Goal: Use online tool/utility: Utilize a website feature to perform a specific function

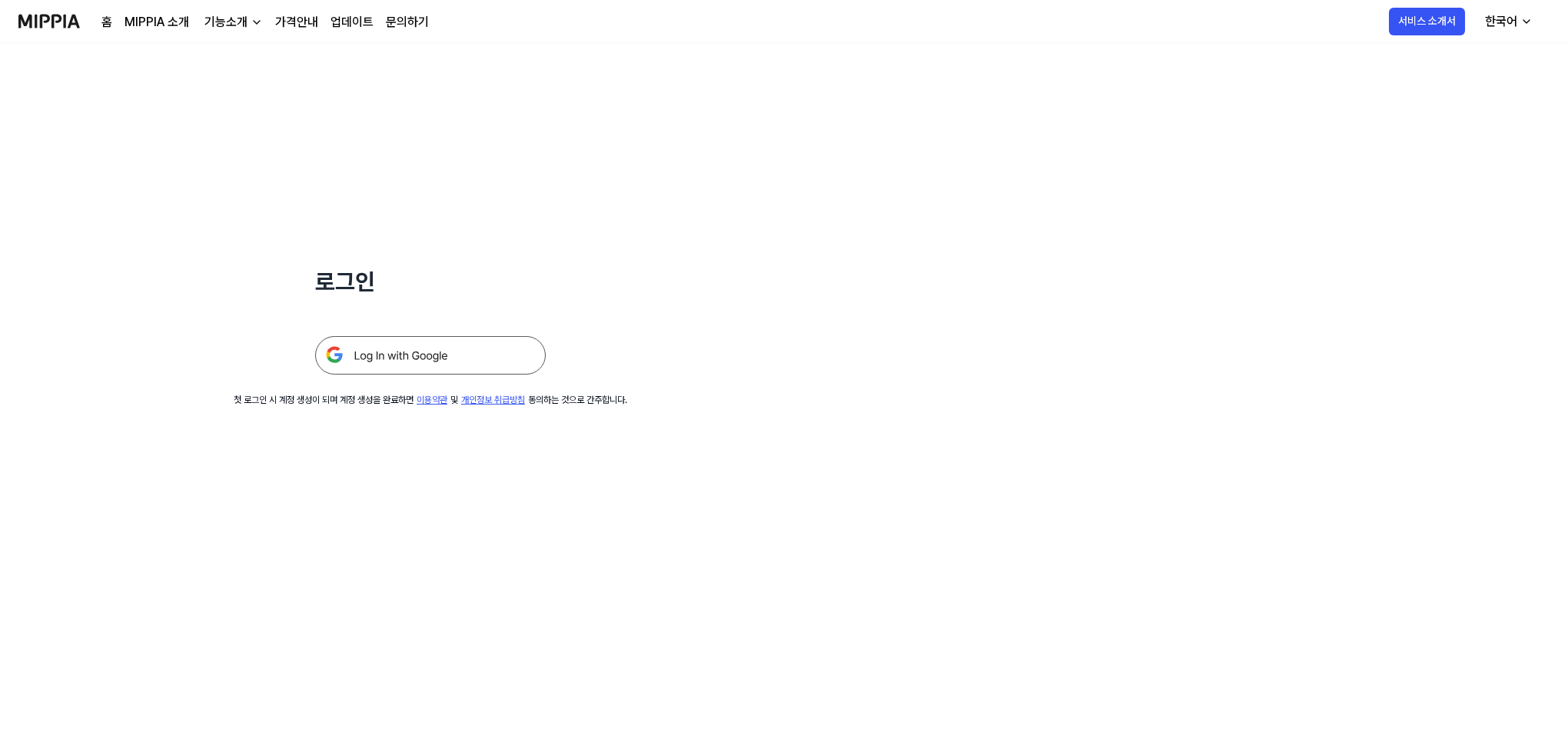
click at [415, 354] on img at bounding box center [430, 355] width 231 height 39
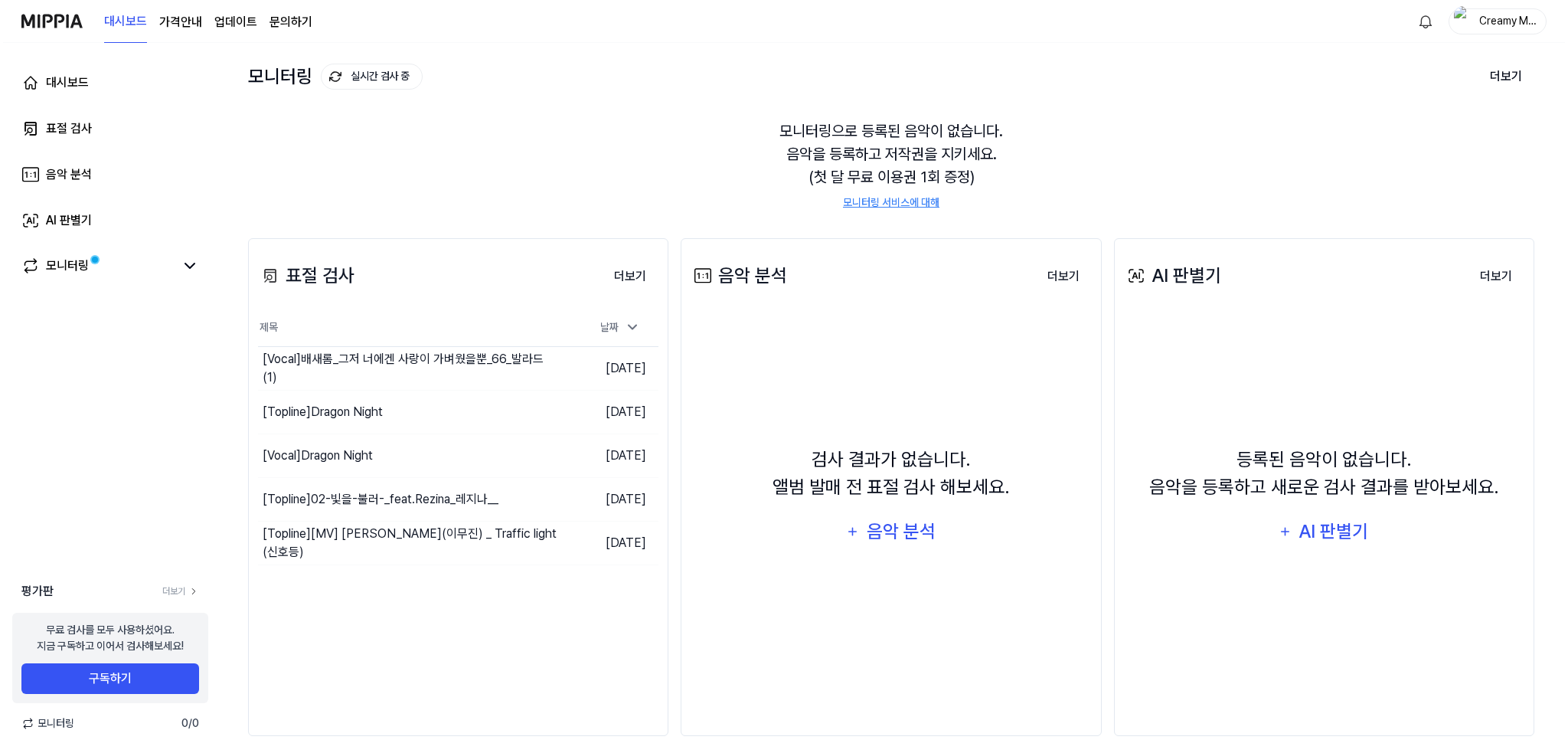
scroll to position [89, 0]
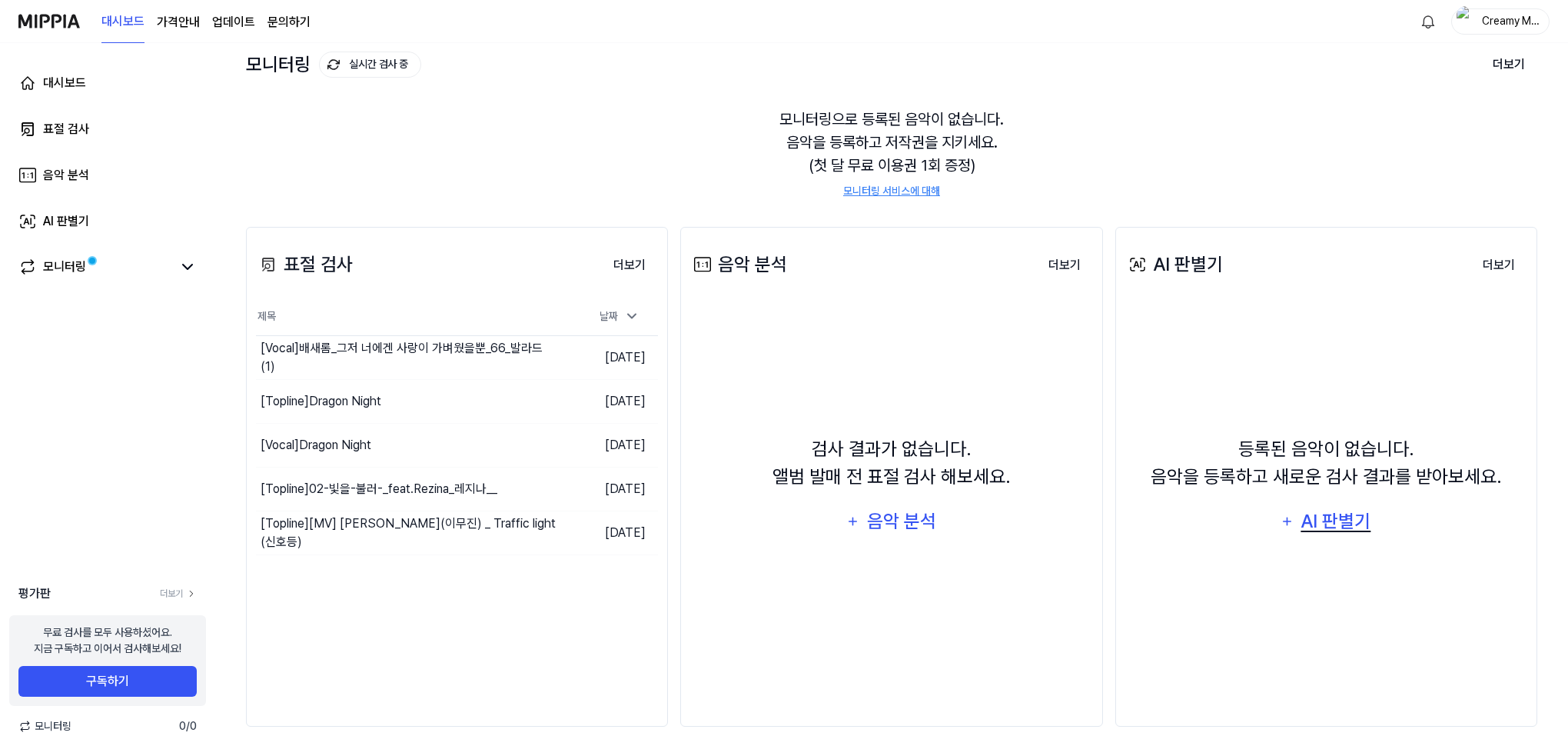
click at [1299, 522] on div "AI 판별기" at bounding box center [1335, 522] width 73 height 29
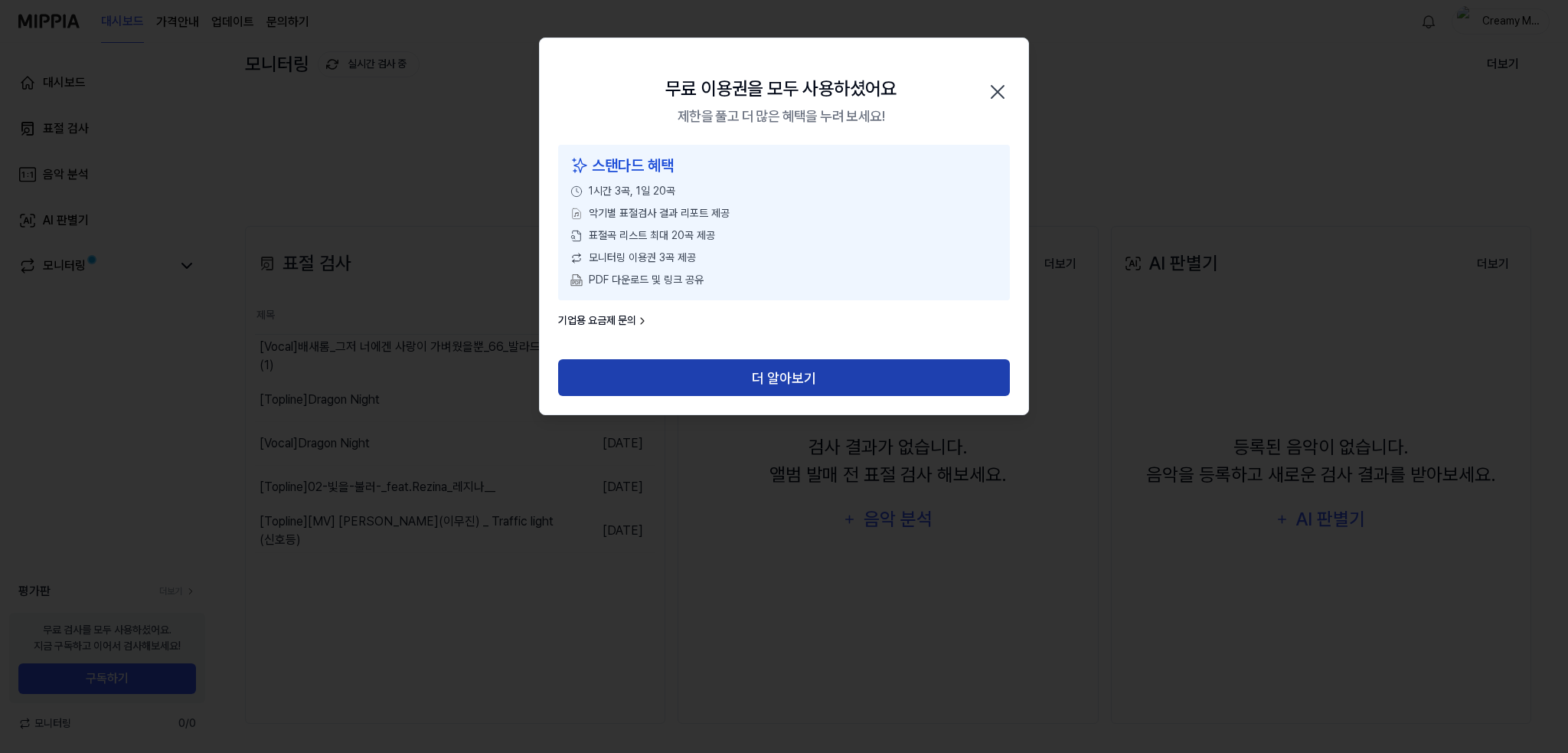
click at [691, 377] on button "더 알아보기" at bounding box center [784, 378] width 452 height 37
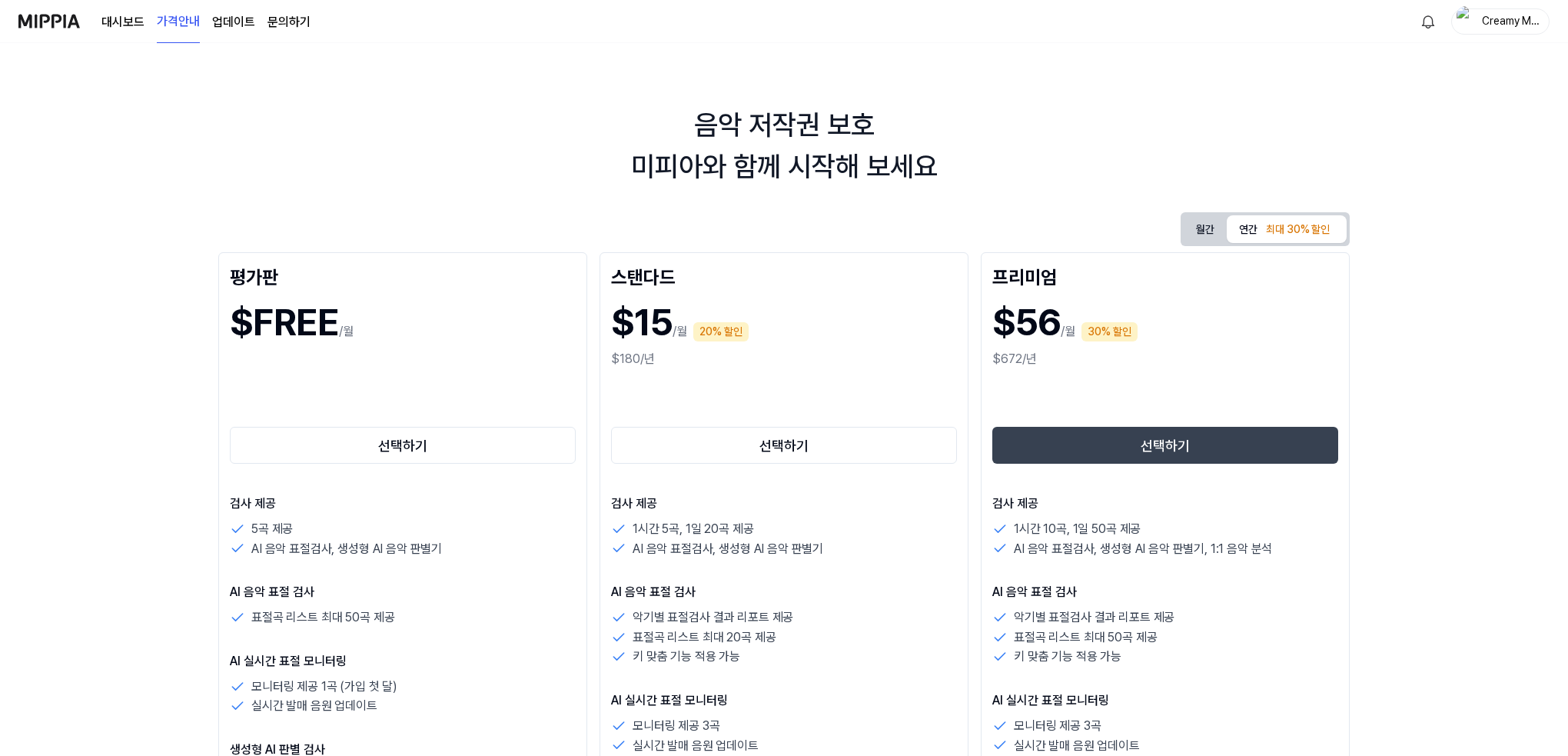
scroll to position [154, 0]
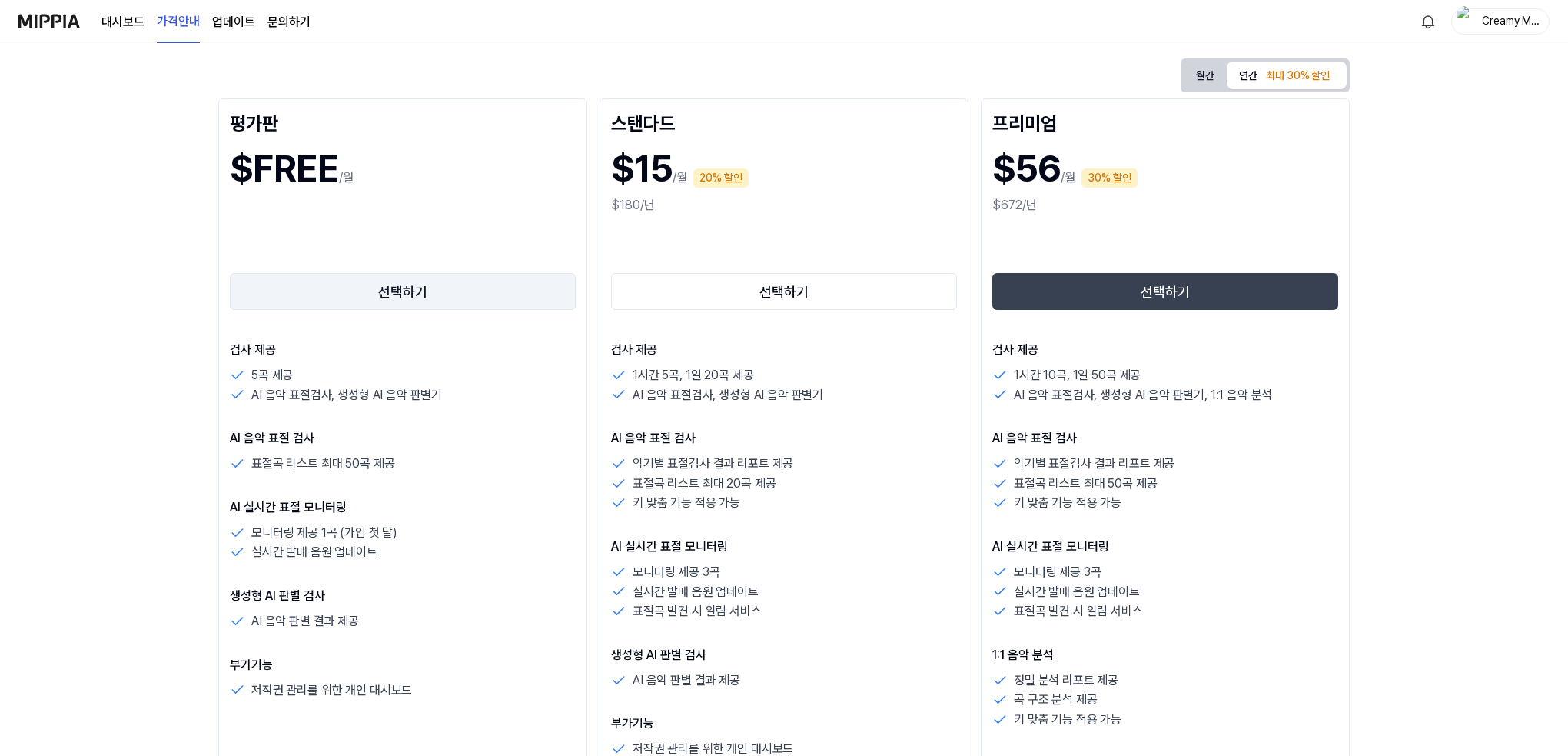
click at [406, 279] on button "선택하기" at bounding box center [402, 292] width 346 height 37
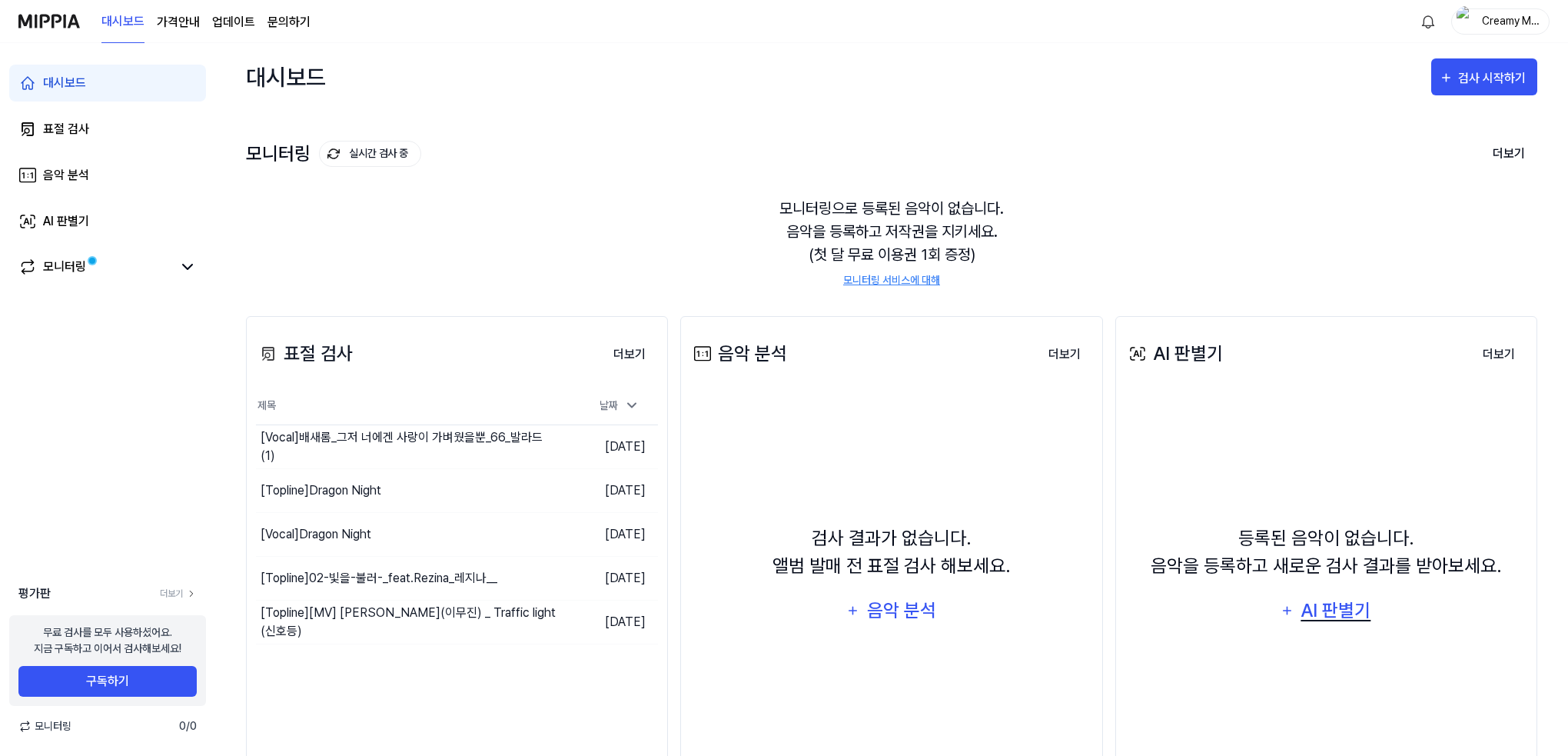
click at [1311, 614] on div "AI 판별기" at bounding box center [1335, 611] width 73 height 29
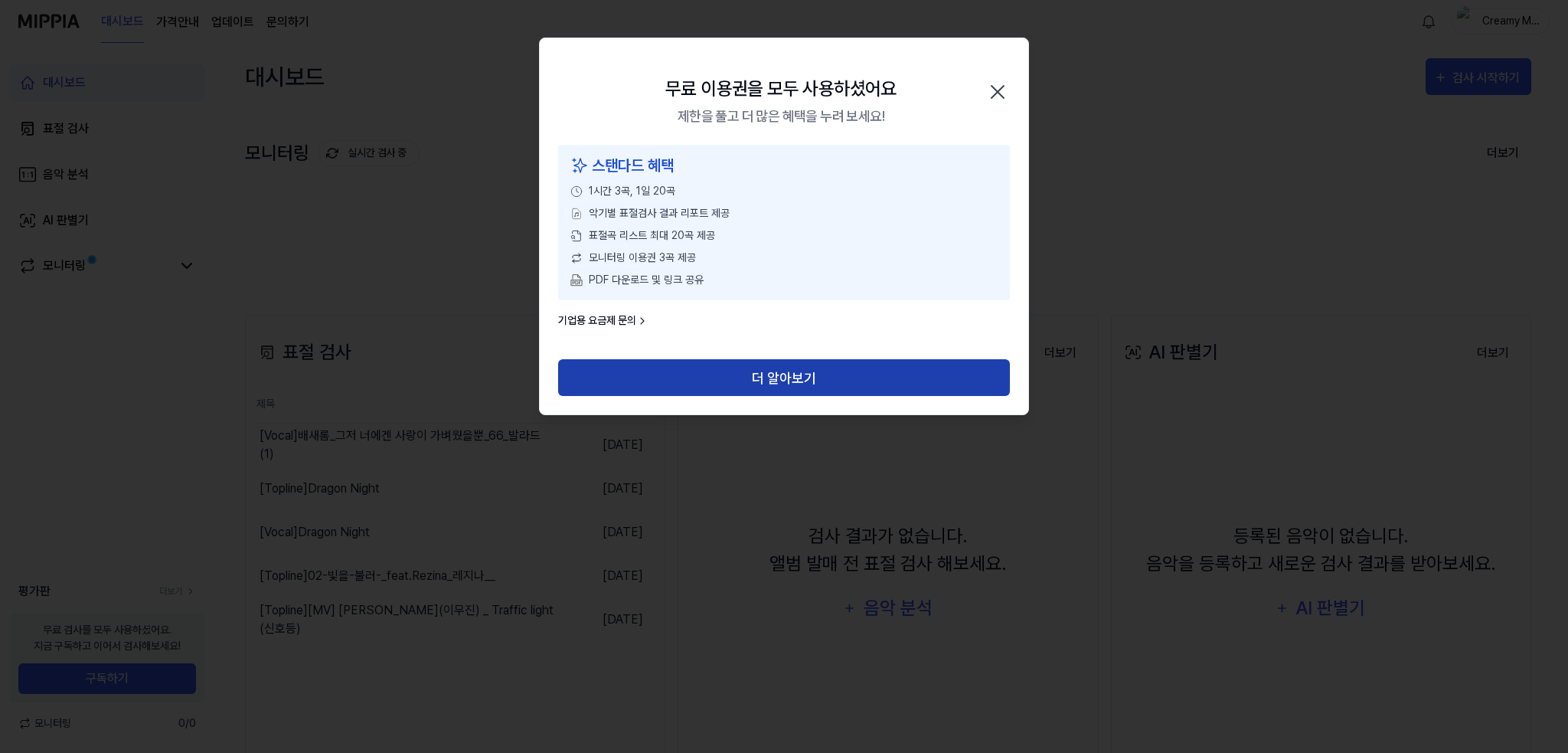
click at [653, 384] on button "더 알아보기" at bounding box center [784, 378] width 452 height 37
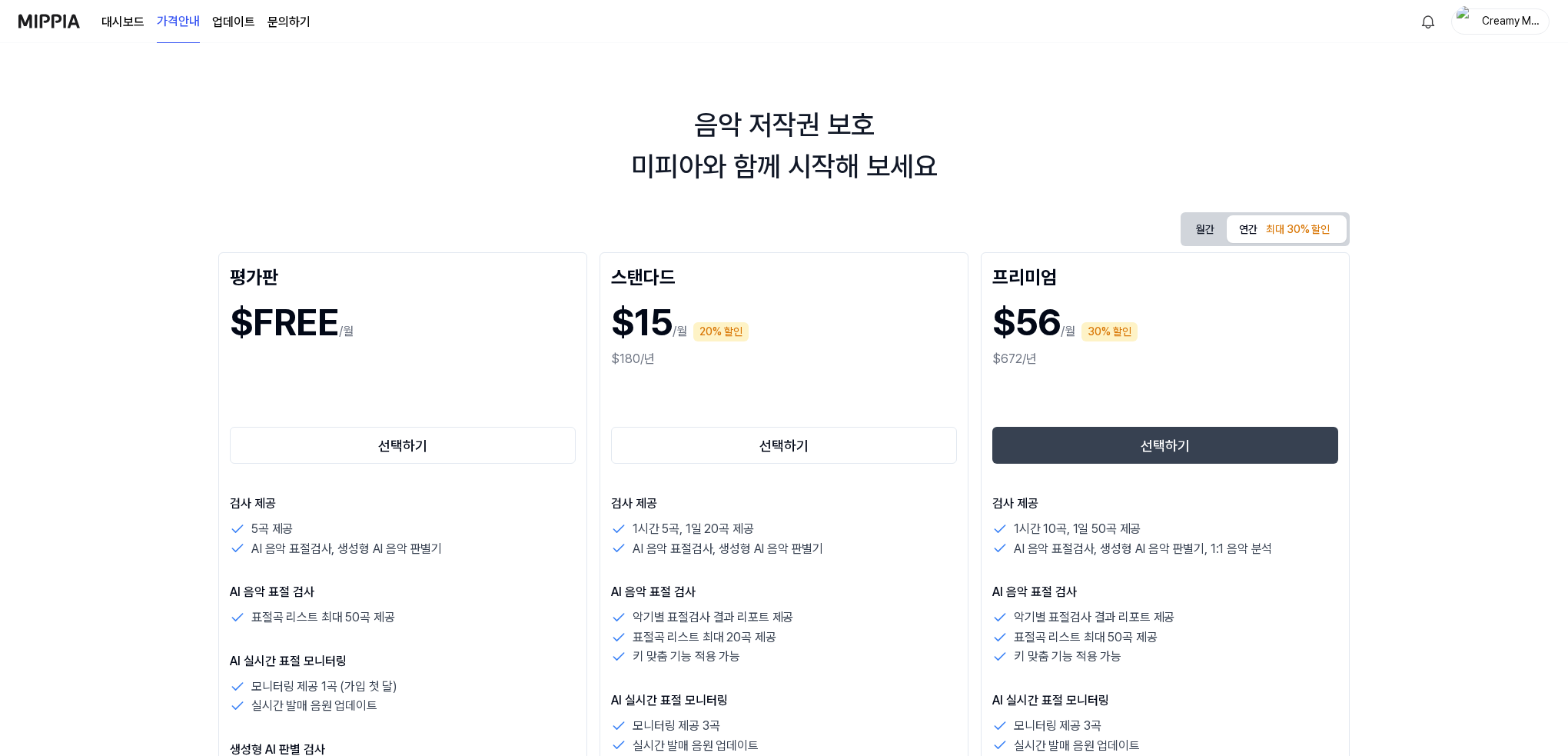
click at [418, 470] on div "평가판 $FREE /월 선택하기 검사 제공 5곡 제공 AI 음악 표절검사, 생성형 AI 음악 판별기 AI 음악 표절 검사 표절곡 리스트 최대 …" at bounding box center [402, 662] width 369 height 821
click at [412, 447] on button "선택하기" at bounding box center [402, 445] width 346 height 37
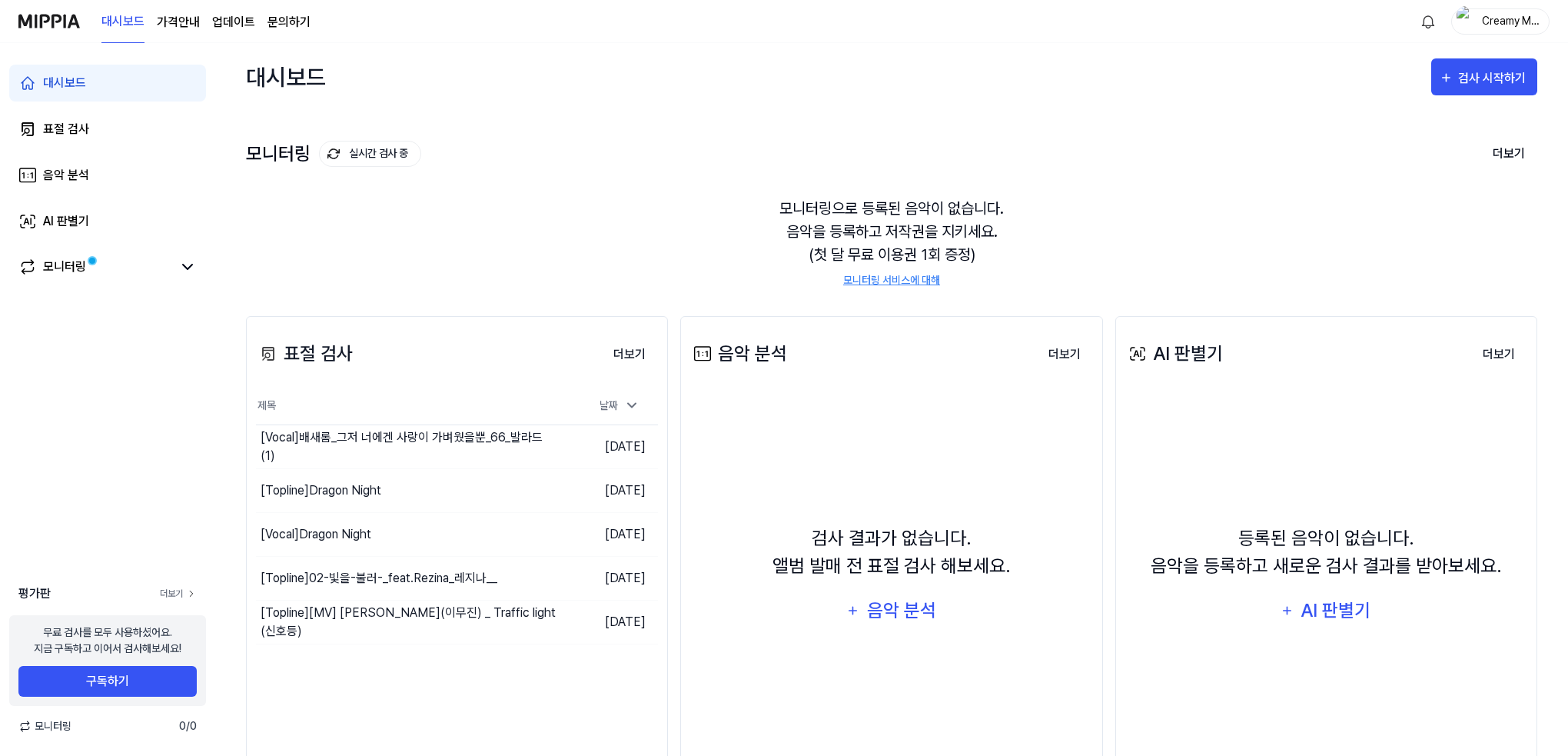
click at [180, 591] on link "더보기" at bounding box center [179, 594] width 37 height 14
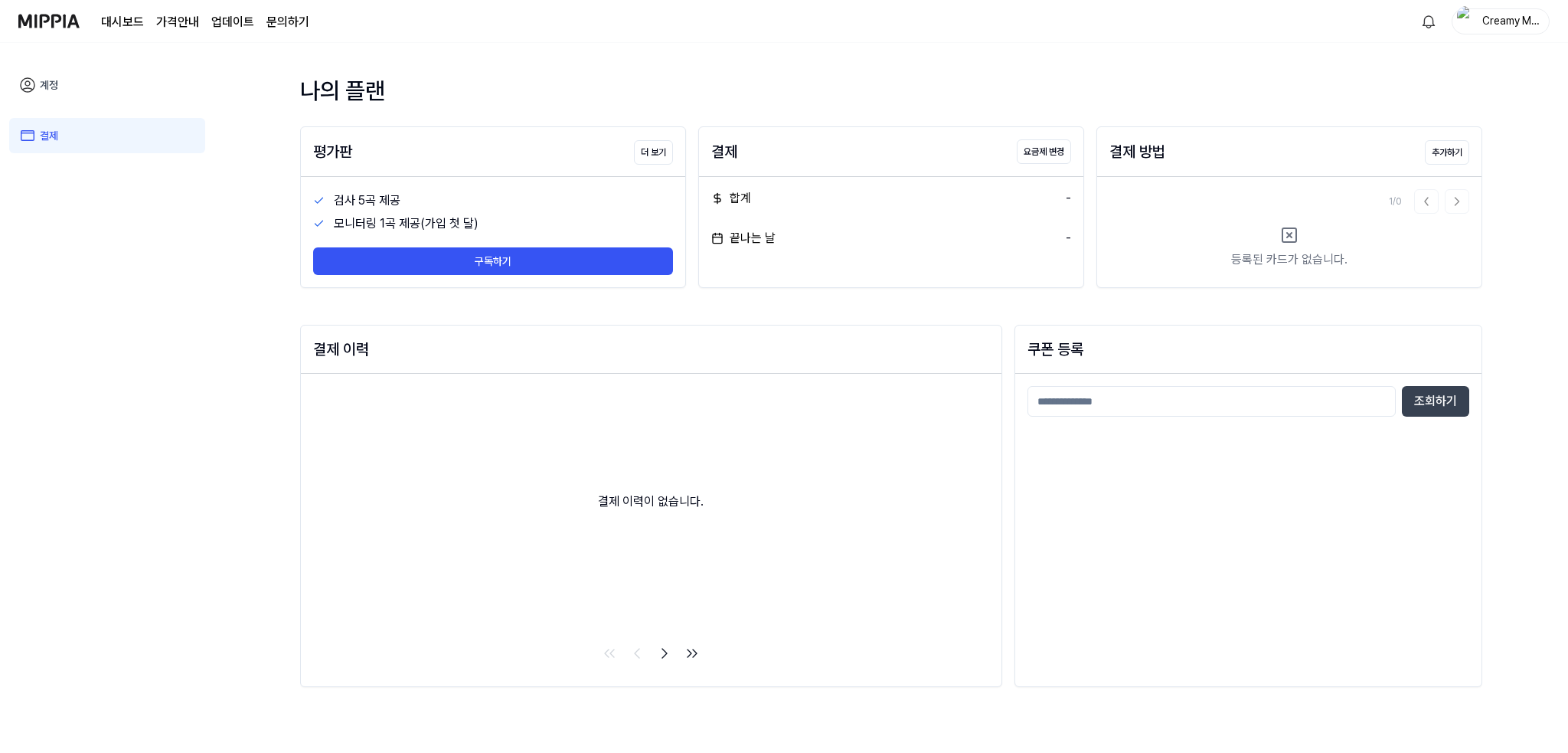
click at [1486, 22] on div "Creamy Mami" at bounding box center [1510, 21] width 60 height 17
click at [1396, 134] on button "로그아웃" at bounding box center [1452, 140] width 176 height 16
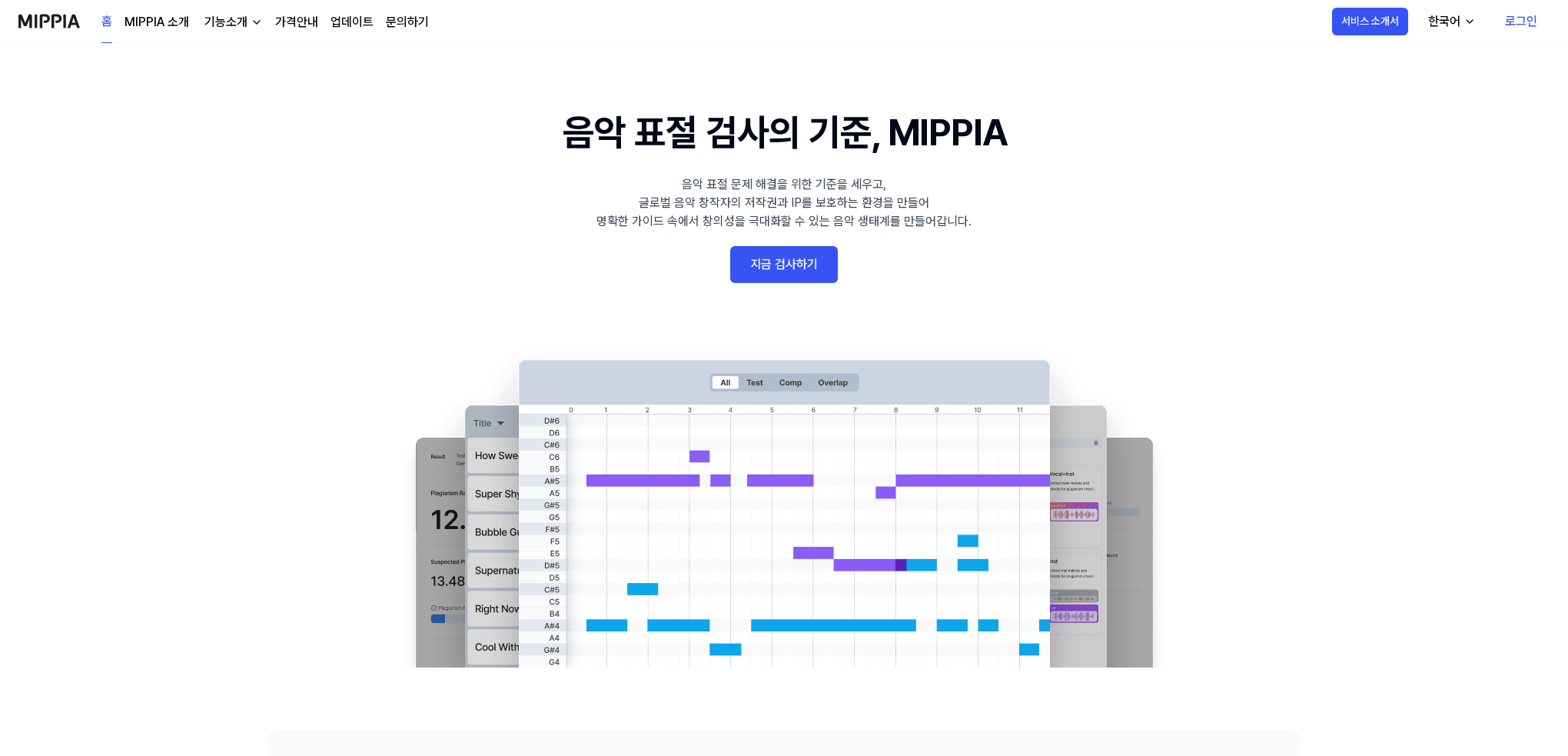
click at [1518, 23] on link "로그인" at bounding box center [1522, 22] width 57 height 43
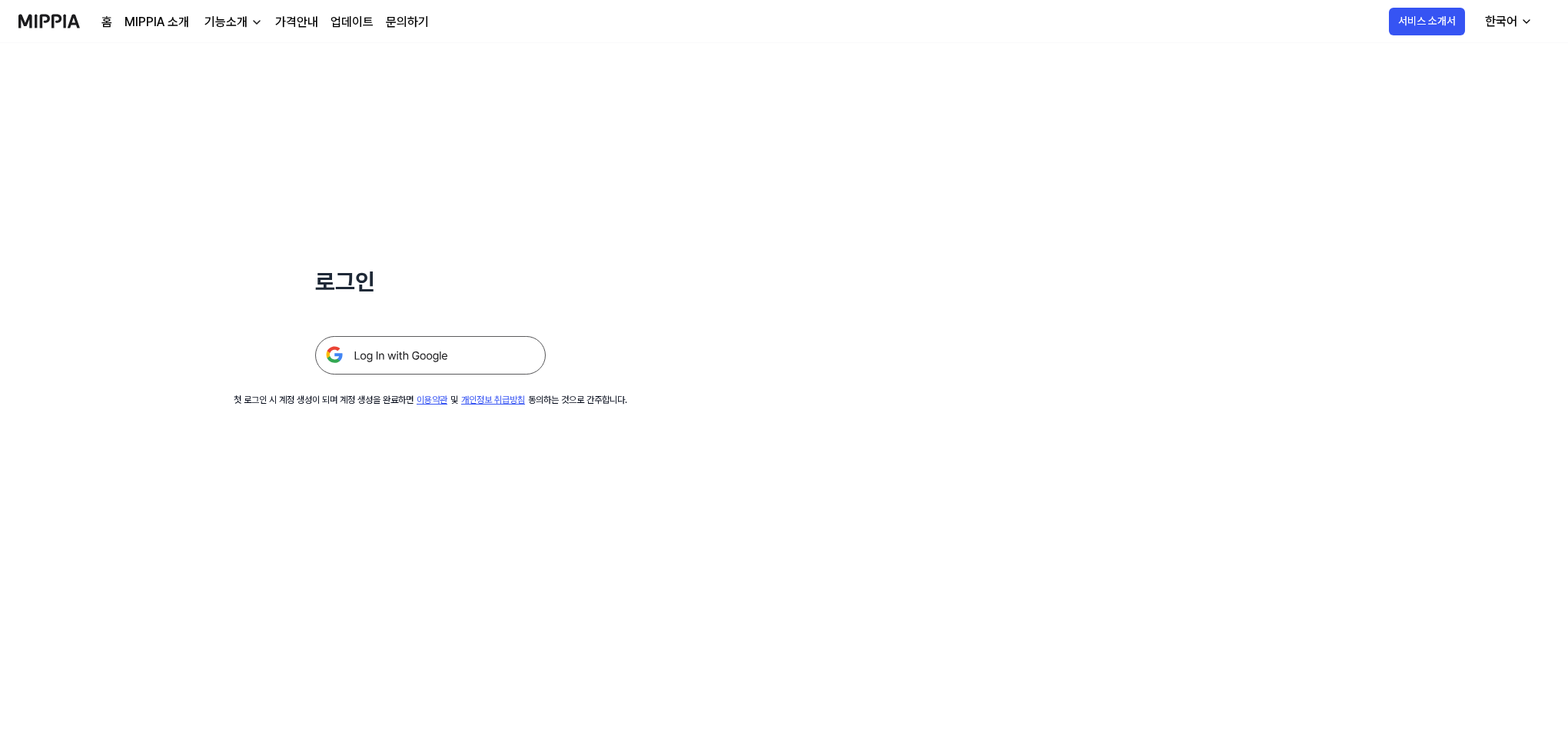
click at [424, 357] on img at bounding box center [430, 355] width 231 height 39
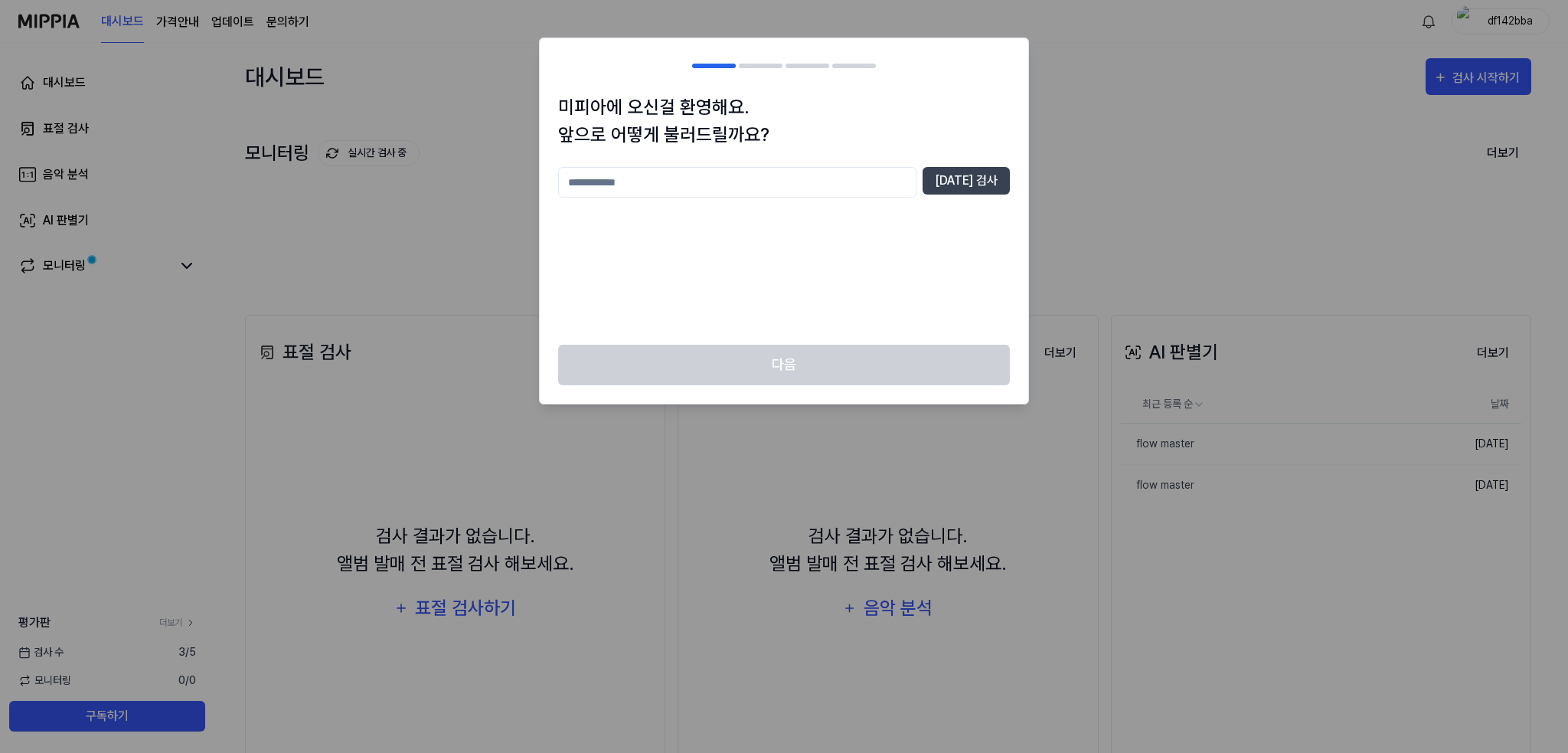
click at [823, 153] on div "미피아에 오신걸 환영해요. 앞으로 어떻게 불러드릴까요? [DATE] 검사" at bounding box center [784, 219] width 489 height 251
click at [818, 193] on input "text" at bounding box center [737, 183] width 358 height 31
type input "********"
click at [985, 191] on button "[DATE] 검사" at bounding box center [965, 181] width 87 height 28
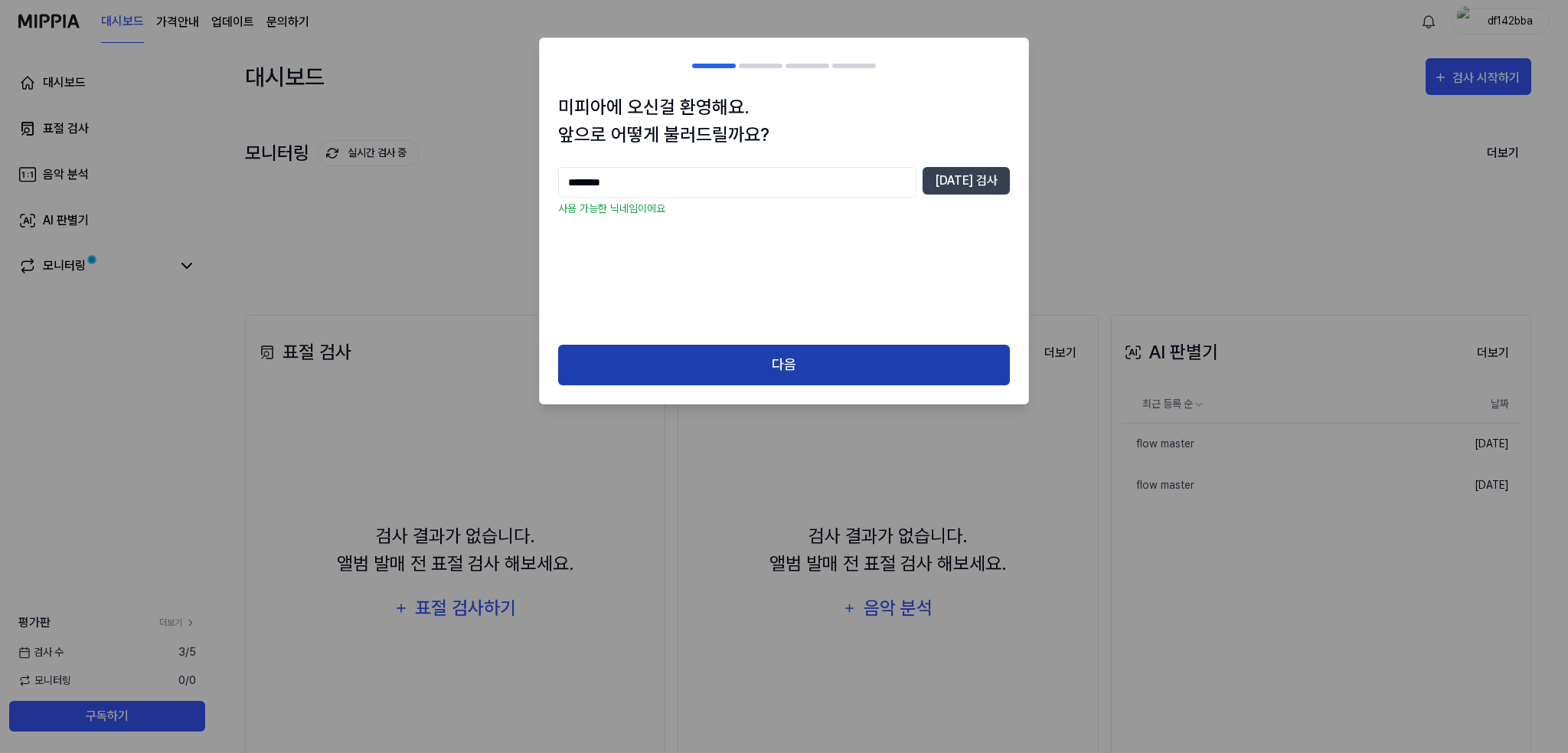
click at [861, 358] on button "다음" at bounding box center [784, 365] width 452 height 41
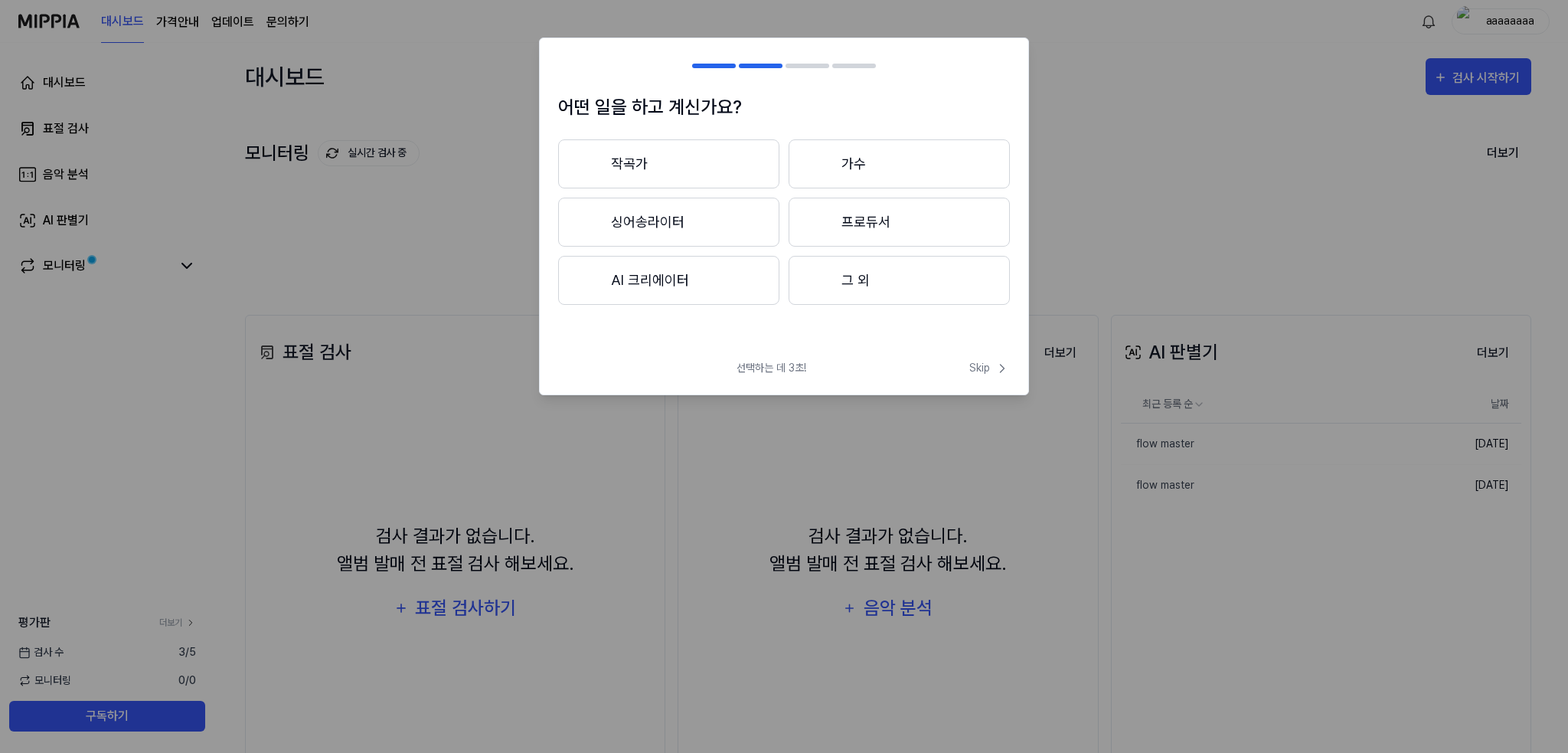
click at [887, 226] on button "프로듀서" at bounding box center [898, 222] width 221 height 49
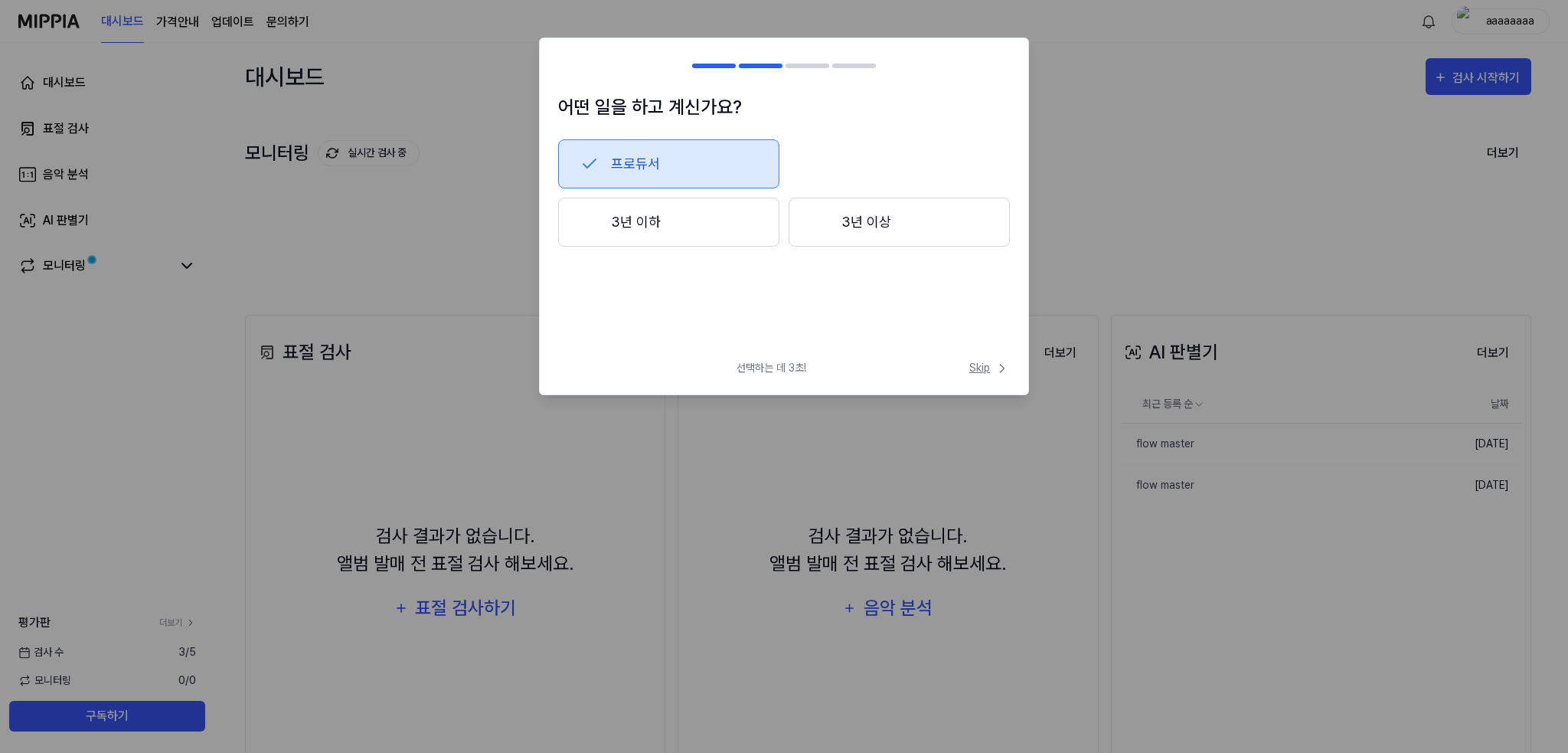
click at [974, 373] on span "Skip" at bounding box center [989, 368] width 41 height 16
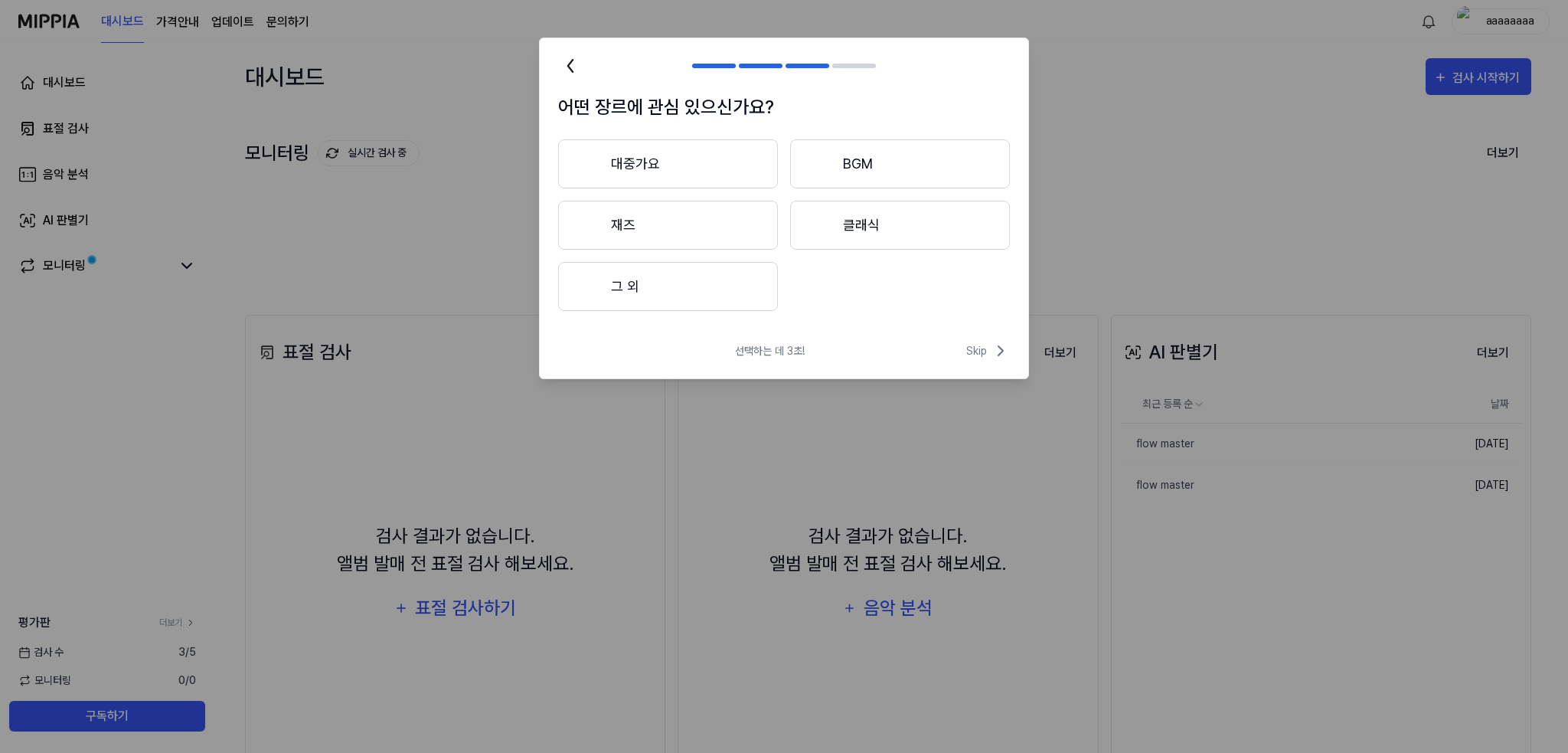
click at [974, 373] on div "선택하는 데 3초! Skip" at bounding box center [784, 360] width 489 height 37
click at [935, 261] on div "대중가요 BGM 재즈 클래식 그 외" at bounding box center [784, 225] width 452 height 172
click at [950, 223] on button "클래식" at bounding box center [899, 225] width 220 height 49
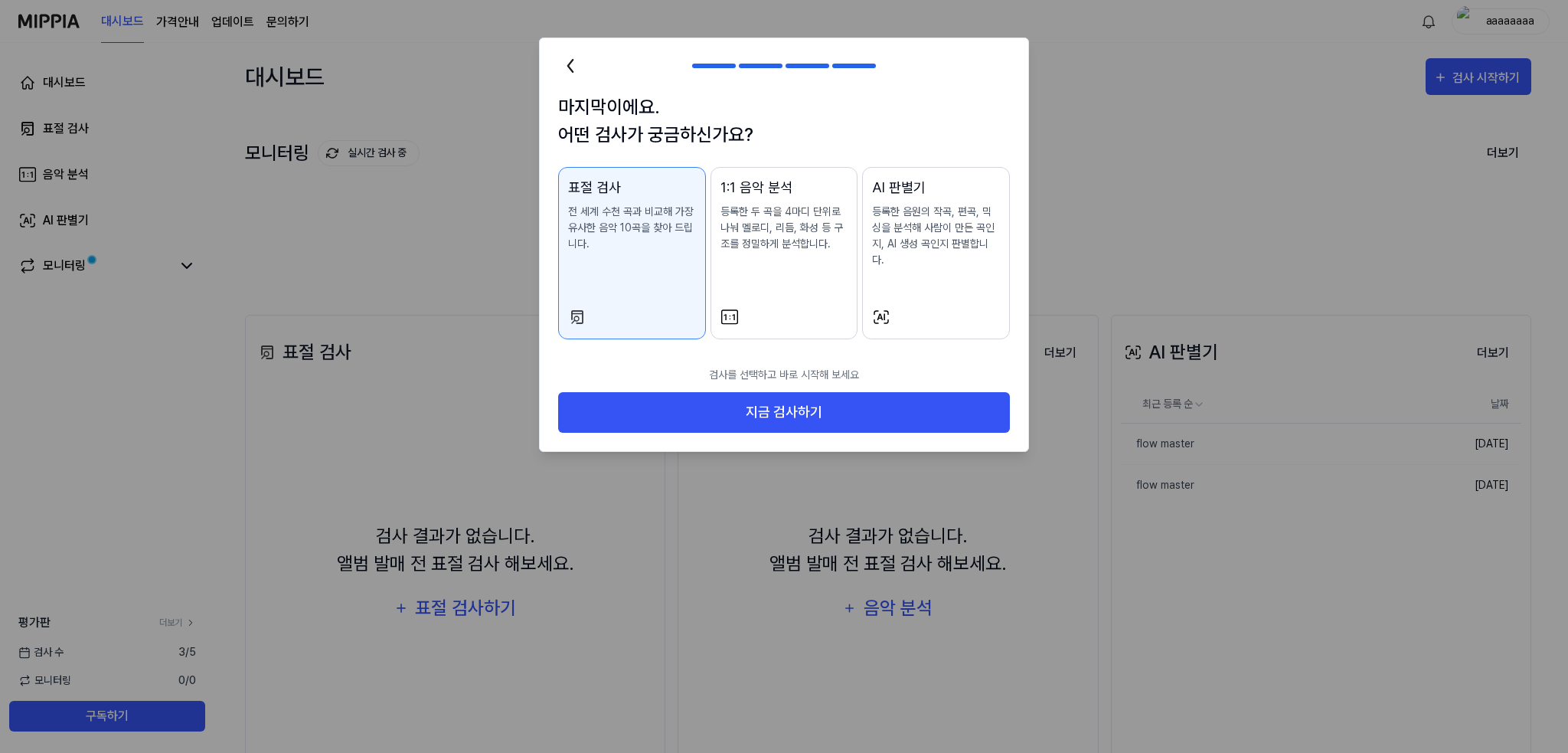
click at [909, 259] on div "AI 판별기 등록한 음원의 작곡, 편곡, 믹싱을 분석해 사람이 만든 곡인지, AI 생성 곡인지 판별합니다." at bounding box center [936, 238] width 128 height 122
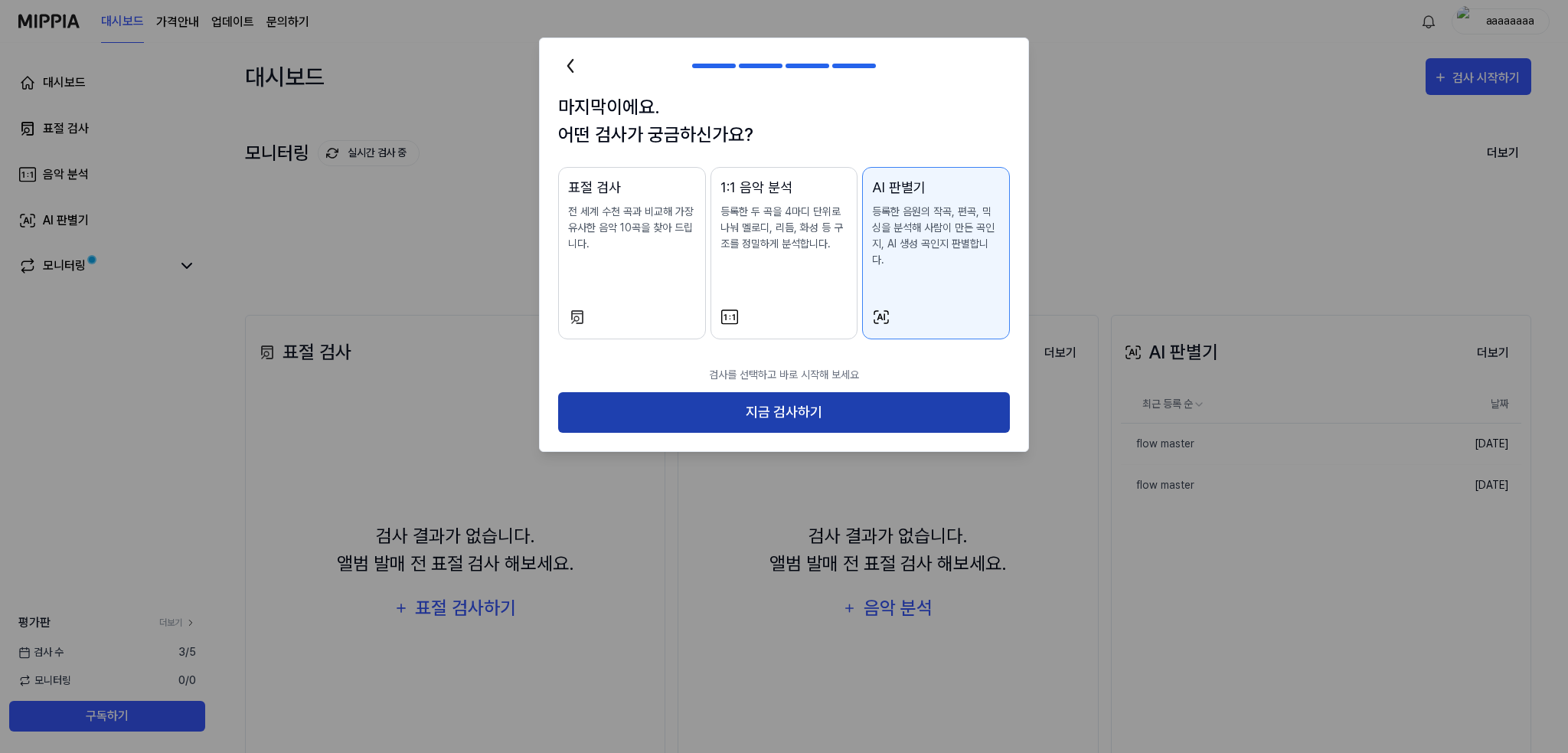
click at [899, 392] on button "지금 검사하기" at bounding box center [784, 412] width 452 height 41
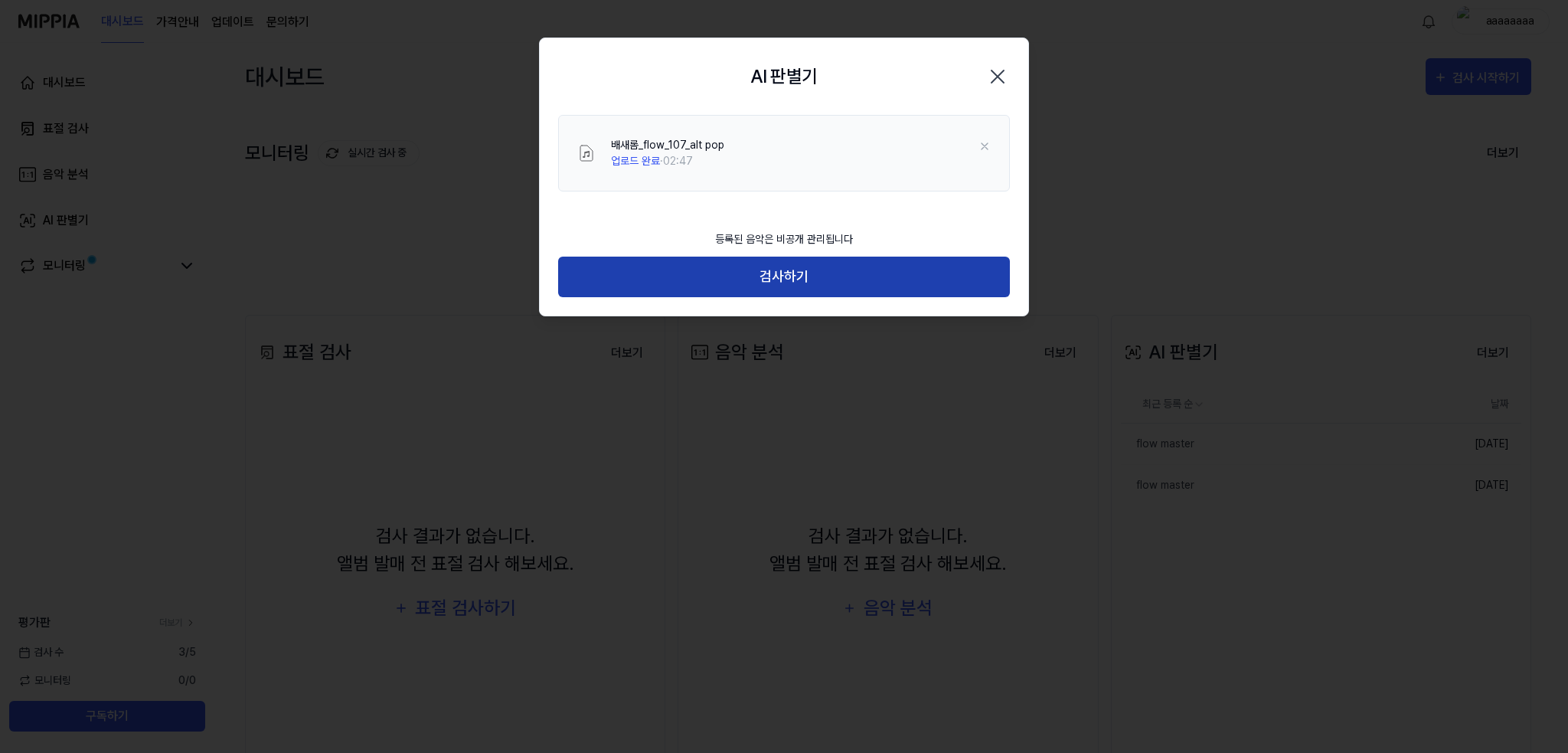
click at [815, 268] on button "검사하기" at bounding box center [784, 277] width 452 height 41
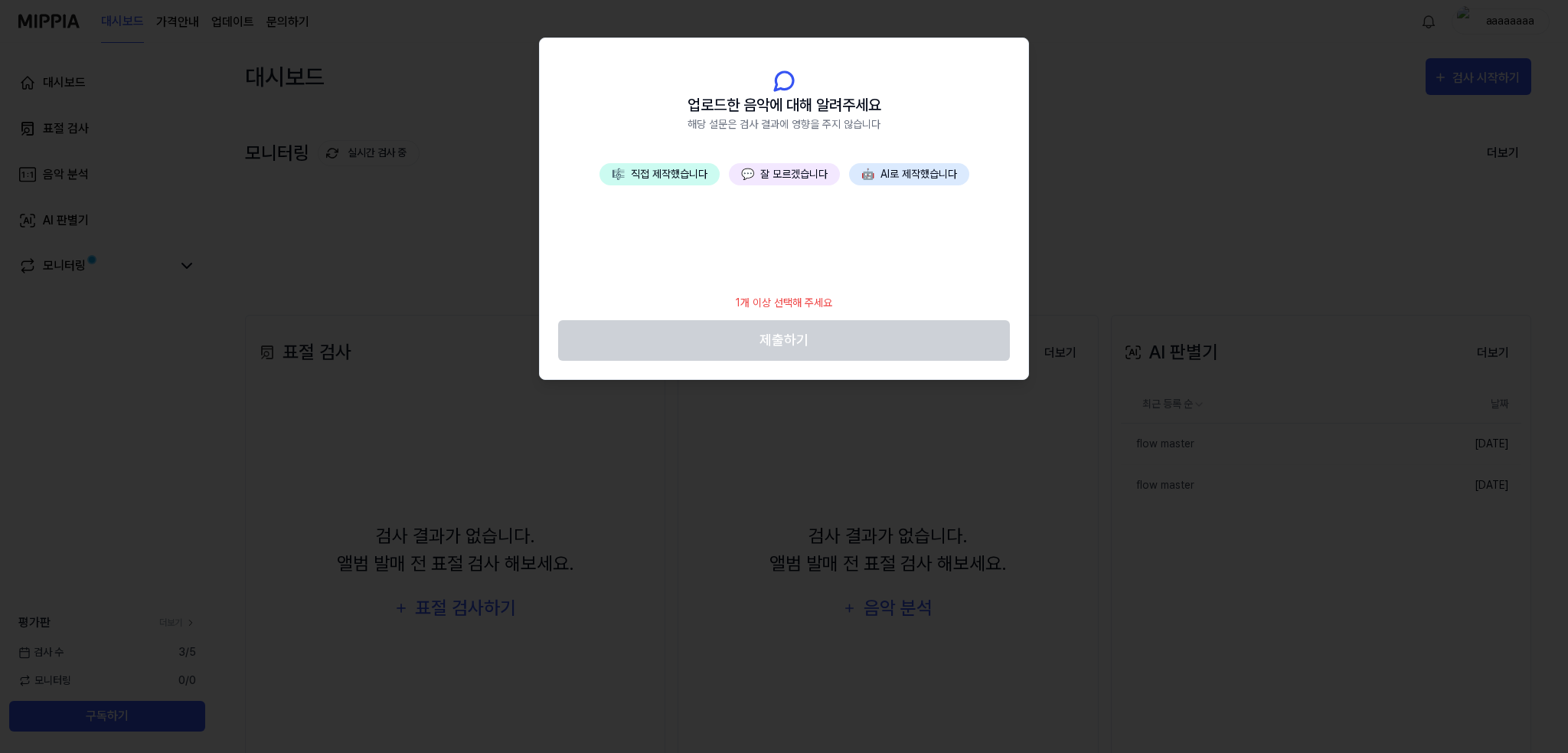
click at [763, 182] on button "💬 잘 모르겠습니다" at bounding box center [784, 174] width 111 height 22
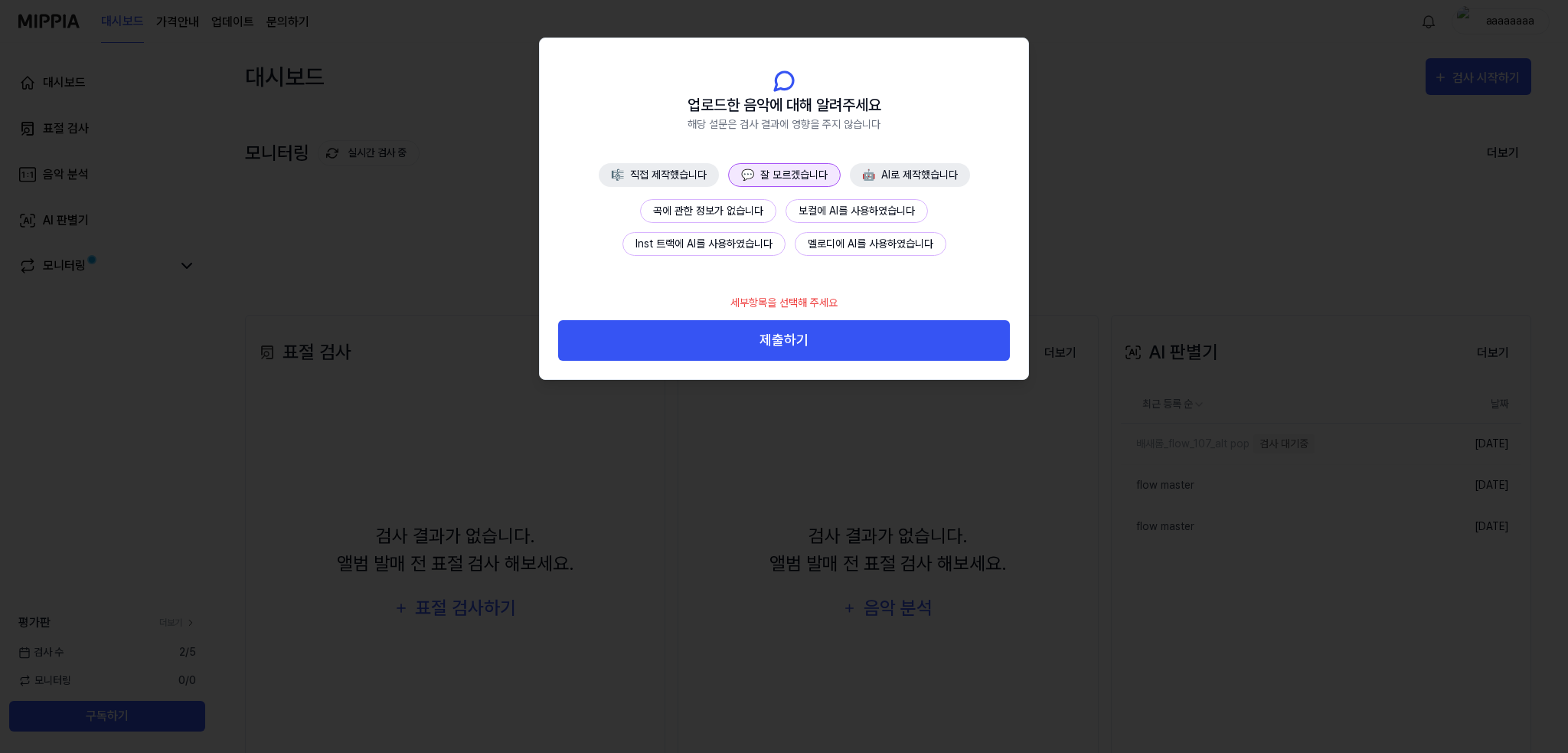
click at [763, 182] on button "💬 잘 모르겠습니다" at bounding box center [784, 175] width 112 height 24
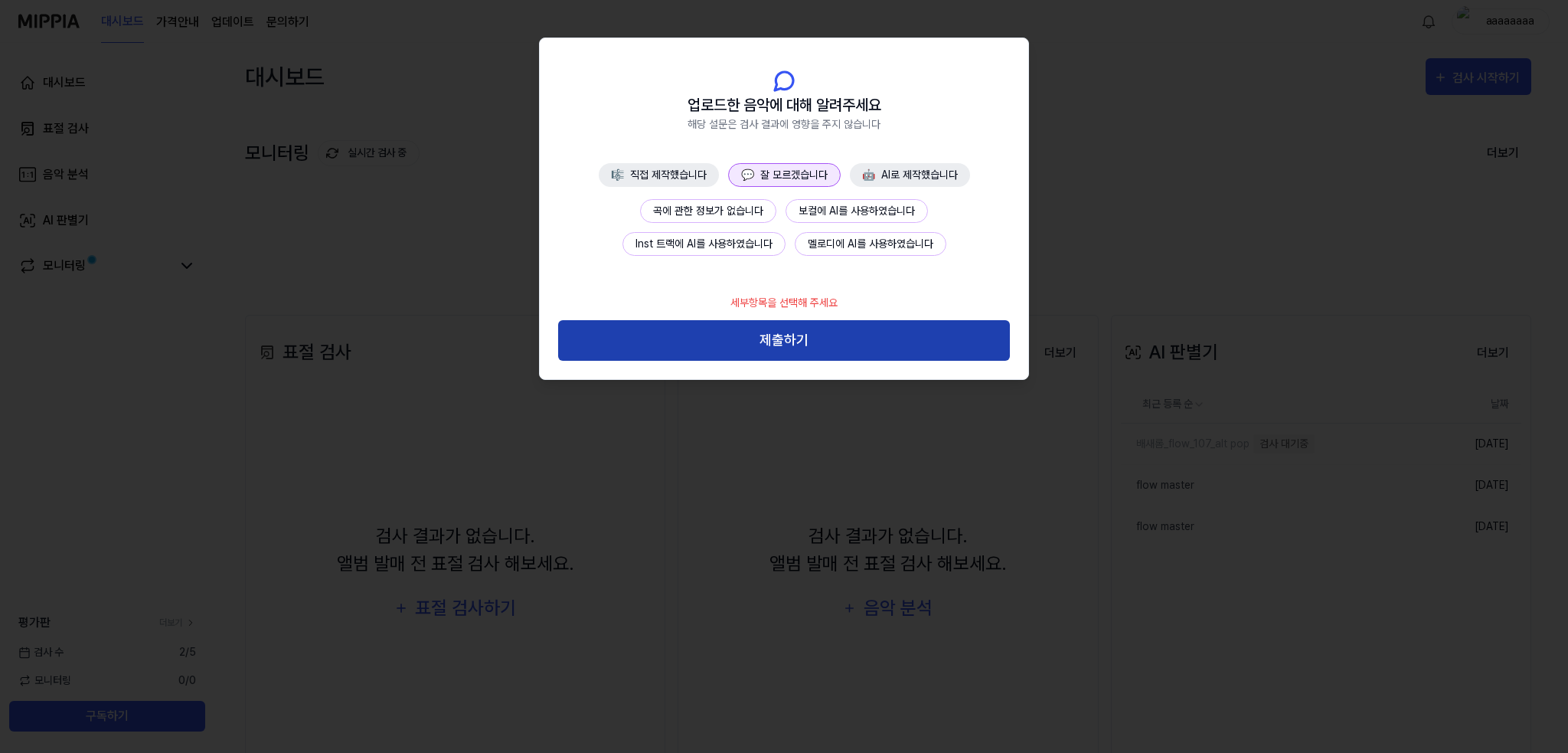
click at [791, 339] on button "제출하기" at bounding box center [784, 340] width 452 height 41
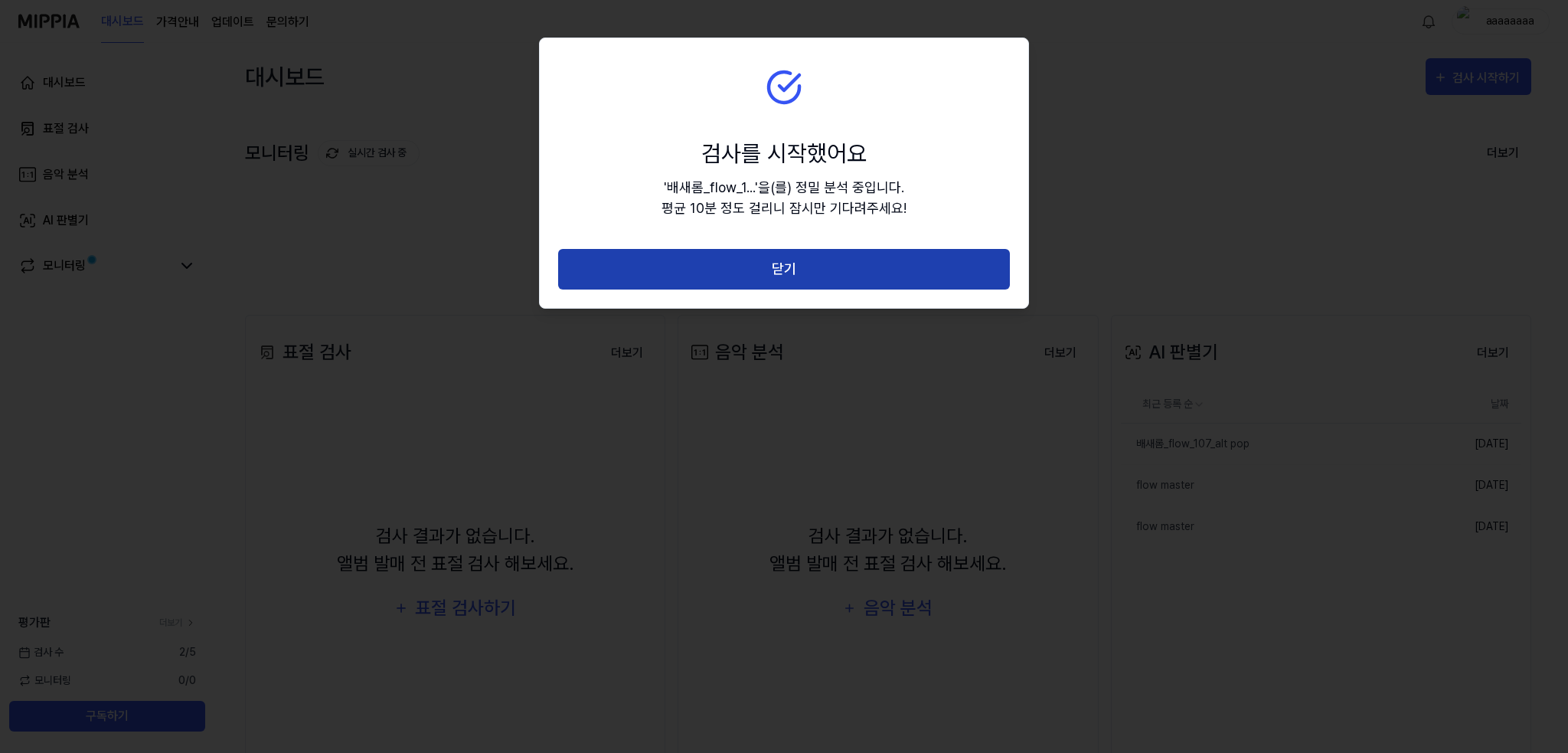
click at [710, 273] on button "닫기" at bounding box center [784, 269] width 452 height 41
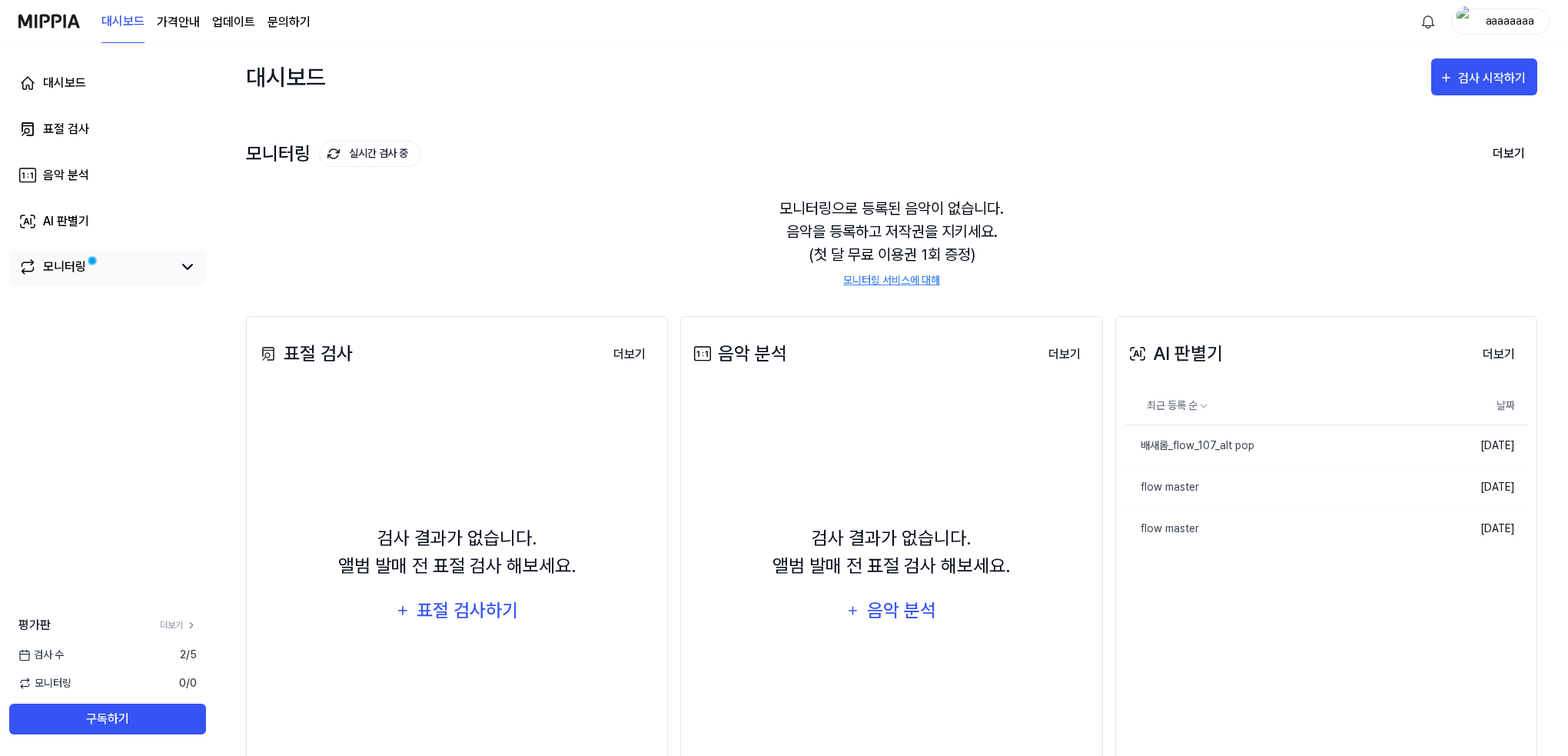
click at [190, 257] on div "모니터링" at bounding box center [108, 268] width 196 height 37
click at [190, 264] on icon at bounding box center [188, 267] width 19 height 19
click at [89, 270] on link "모니터링" at bounding box center [95, 267] width 154 height 19
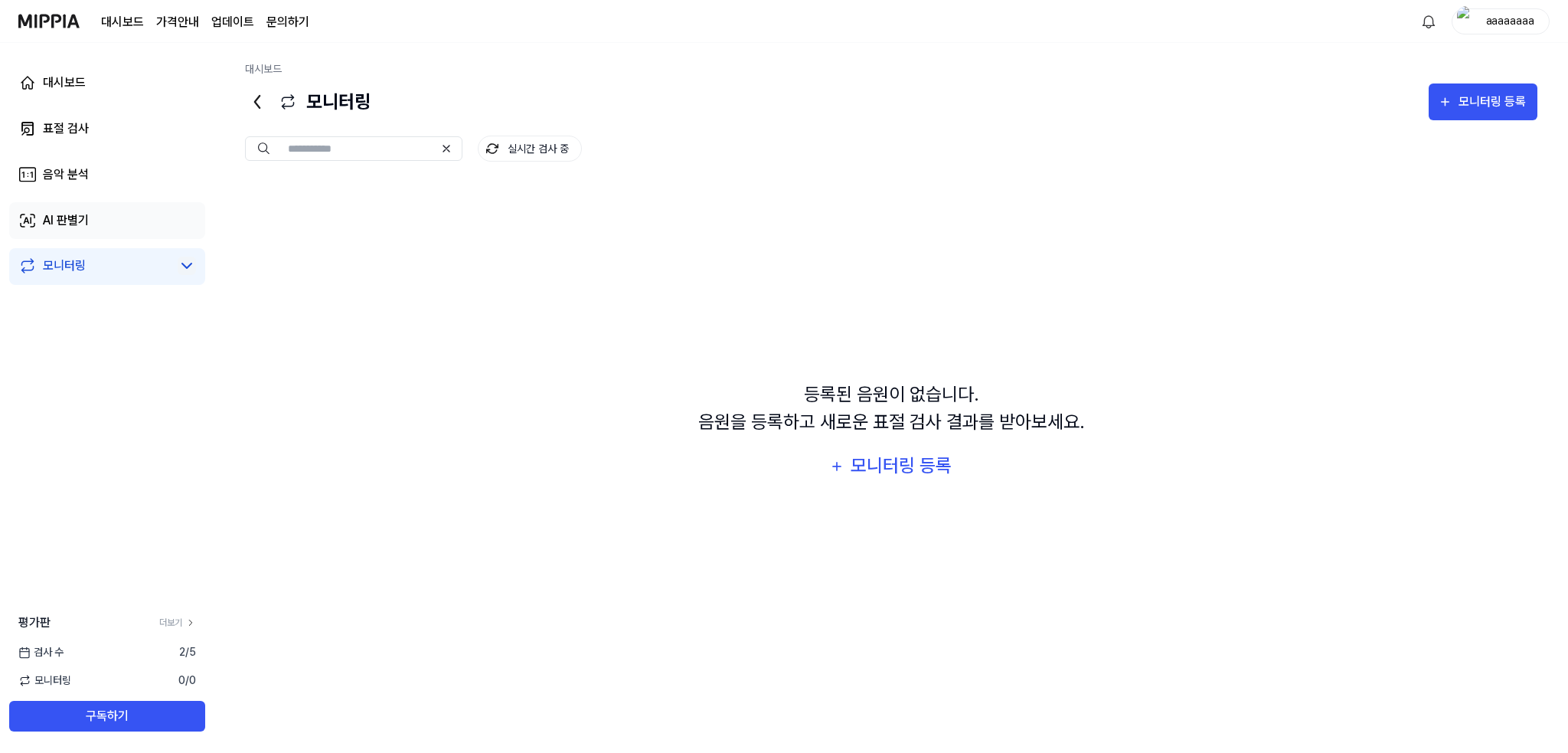
click at [79, 205] on link "AI 판별기" at bounding box center [107, 220] width 196 height 37
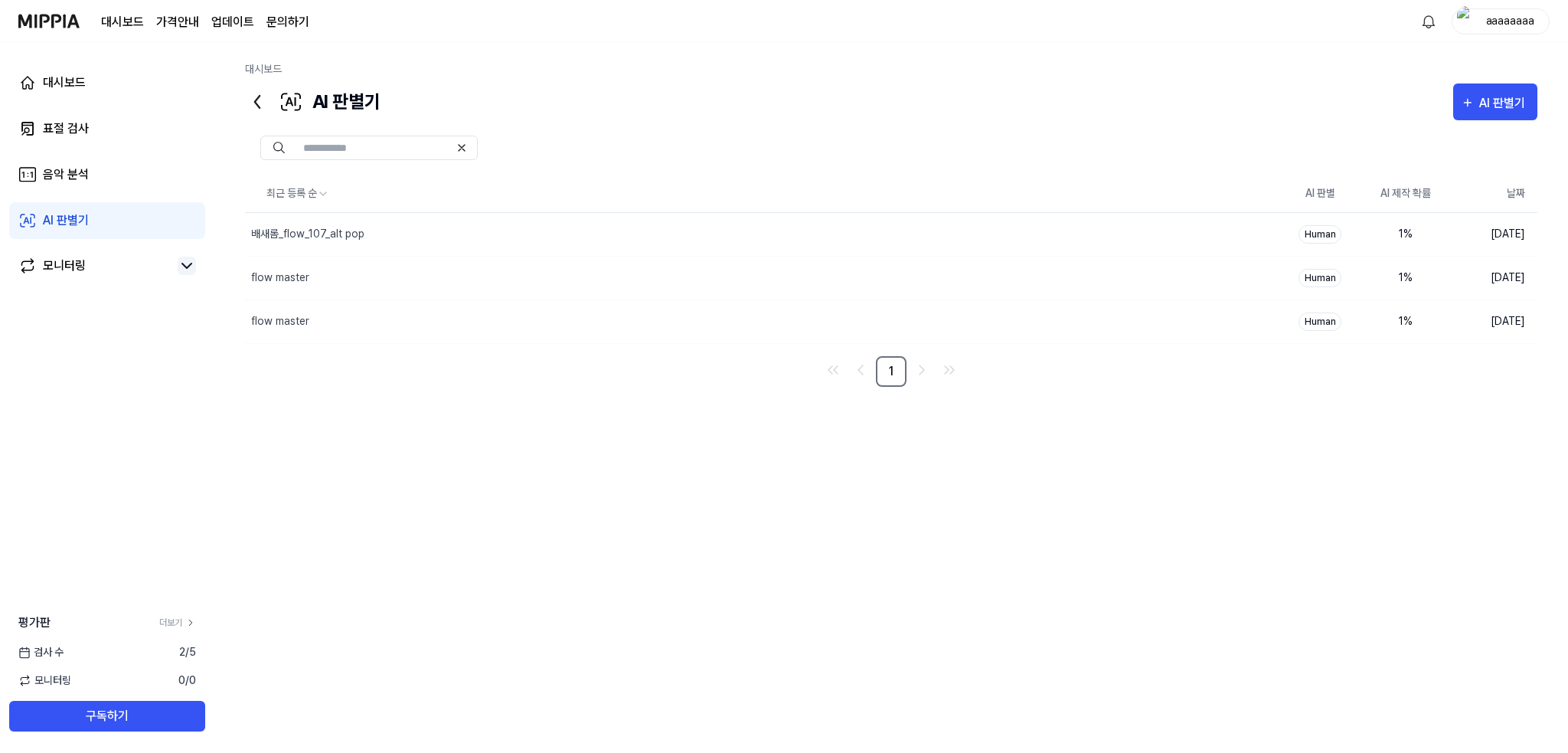
click at [1495, 80] on div "대시보드" at bounding box center [891, 72] width 1292 height 22
click at [1496, 94] on div "AI 판별기" at bounding box center [1505, 103] width 51 height 20
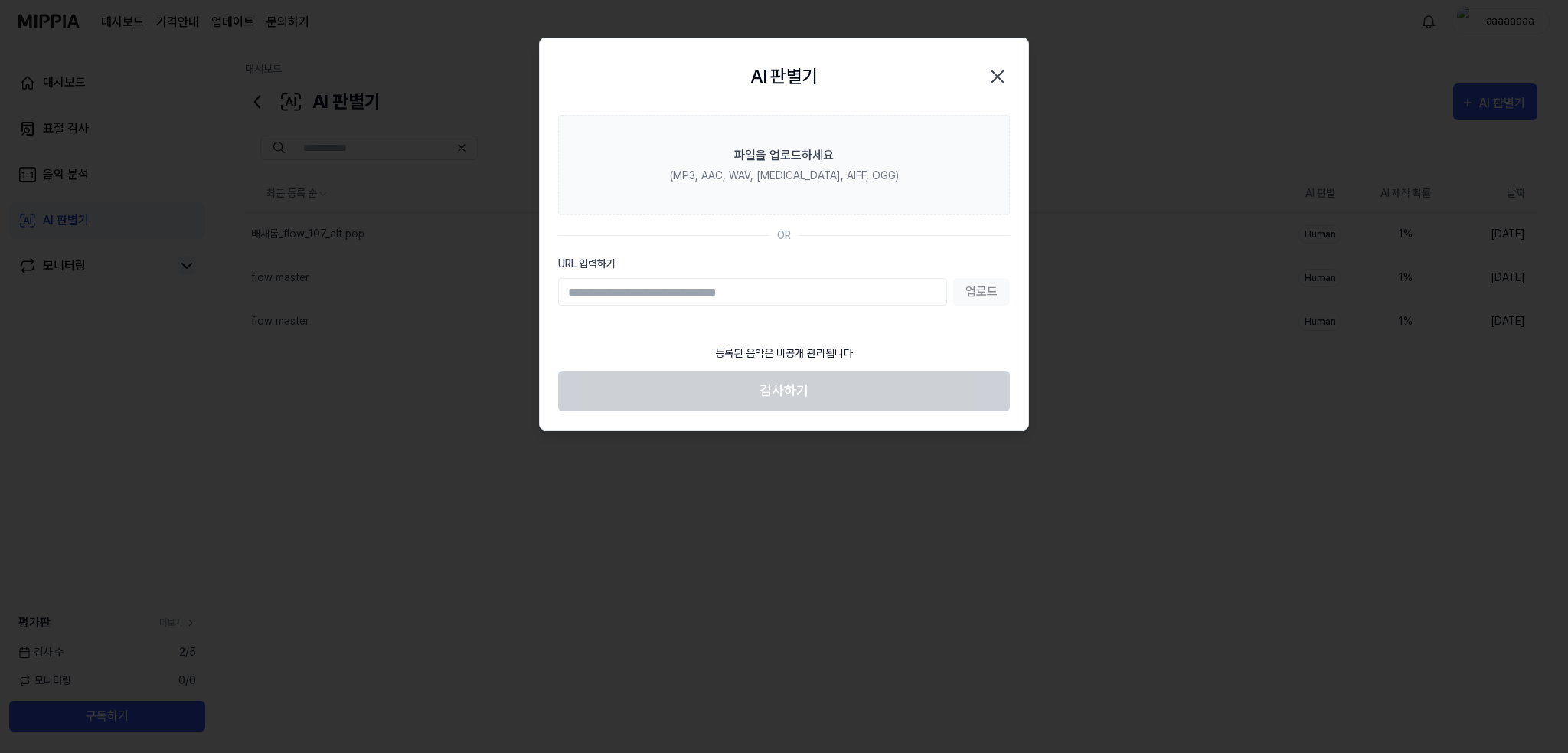
click at [675, 664] on div at bounding box center [784, 376] width 1568 height 753
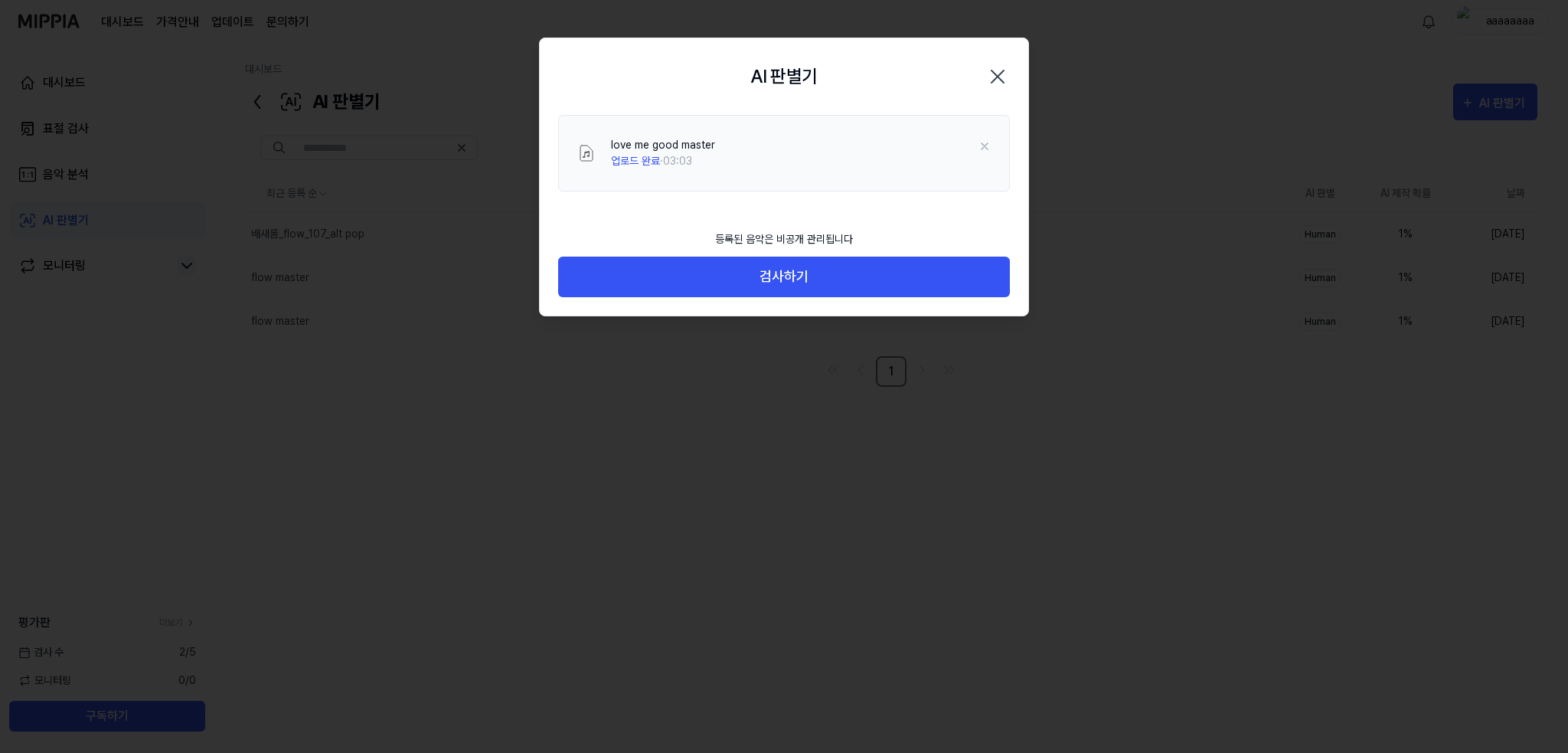
click at [790, 274] on button "검사하기" at bounding box center [784, 277] width 452 height 41
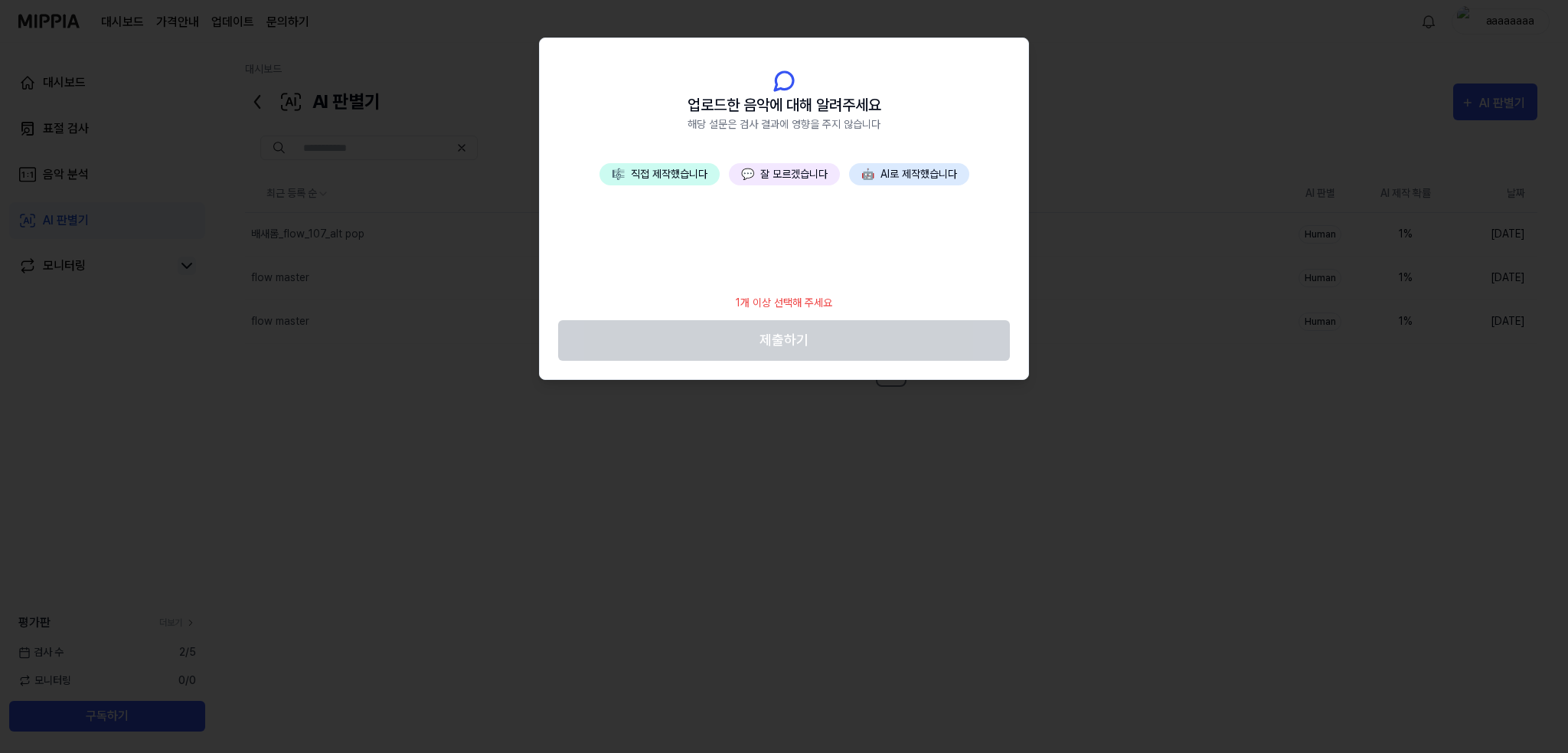
click at [787, 183] on button "💬 잘 모르겠습니다" at bounding box center [784, 174] width 111 height 22
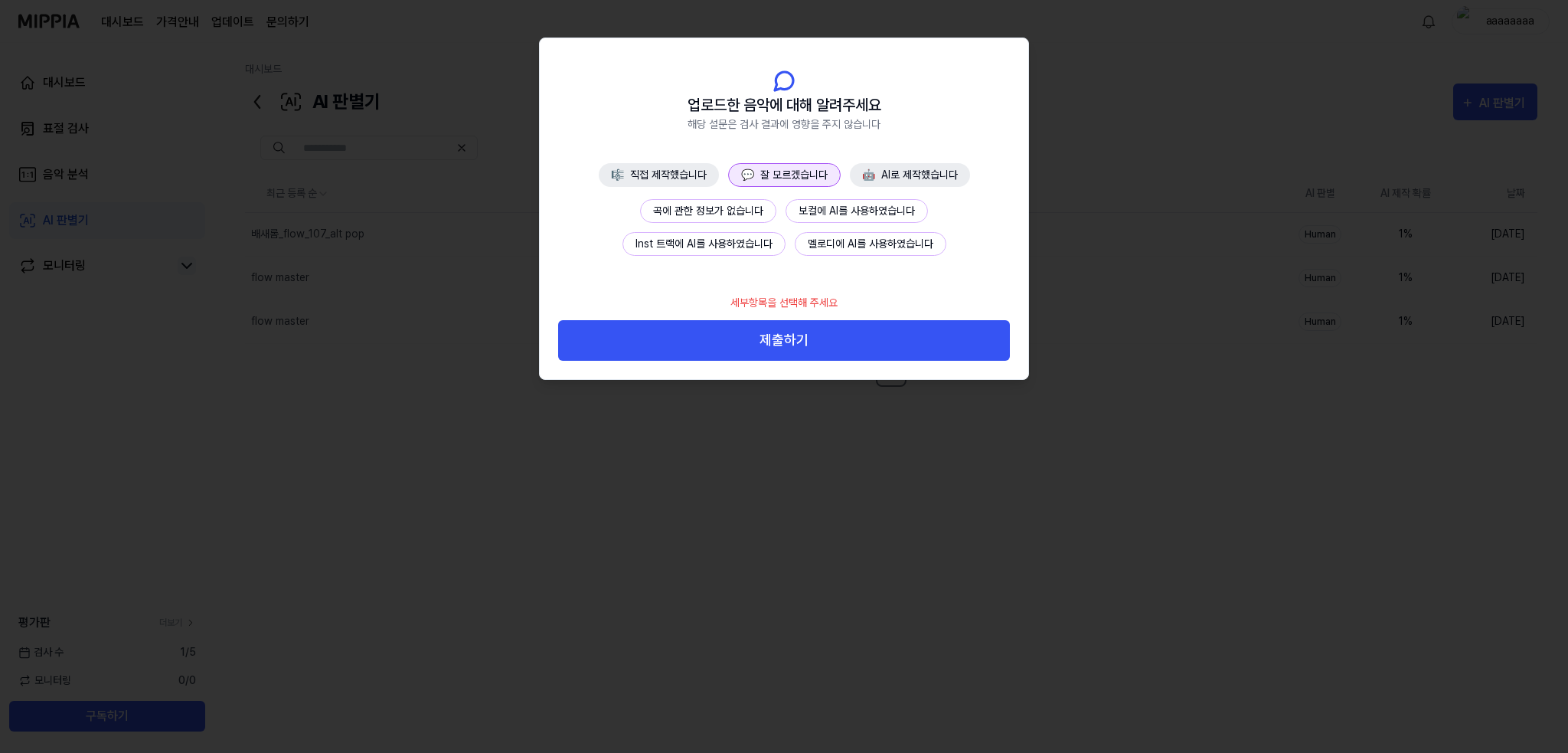
click at [713, 218] on button "곡에 관한 정보가 없습니다" at bounding box center [708, 210] width 136 height 24
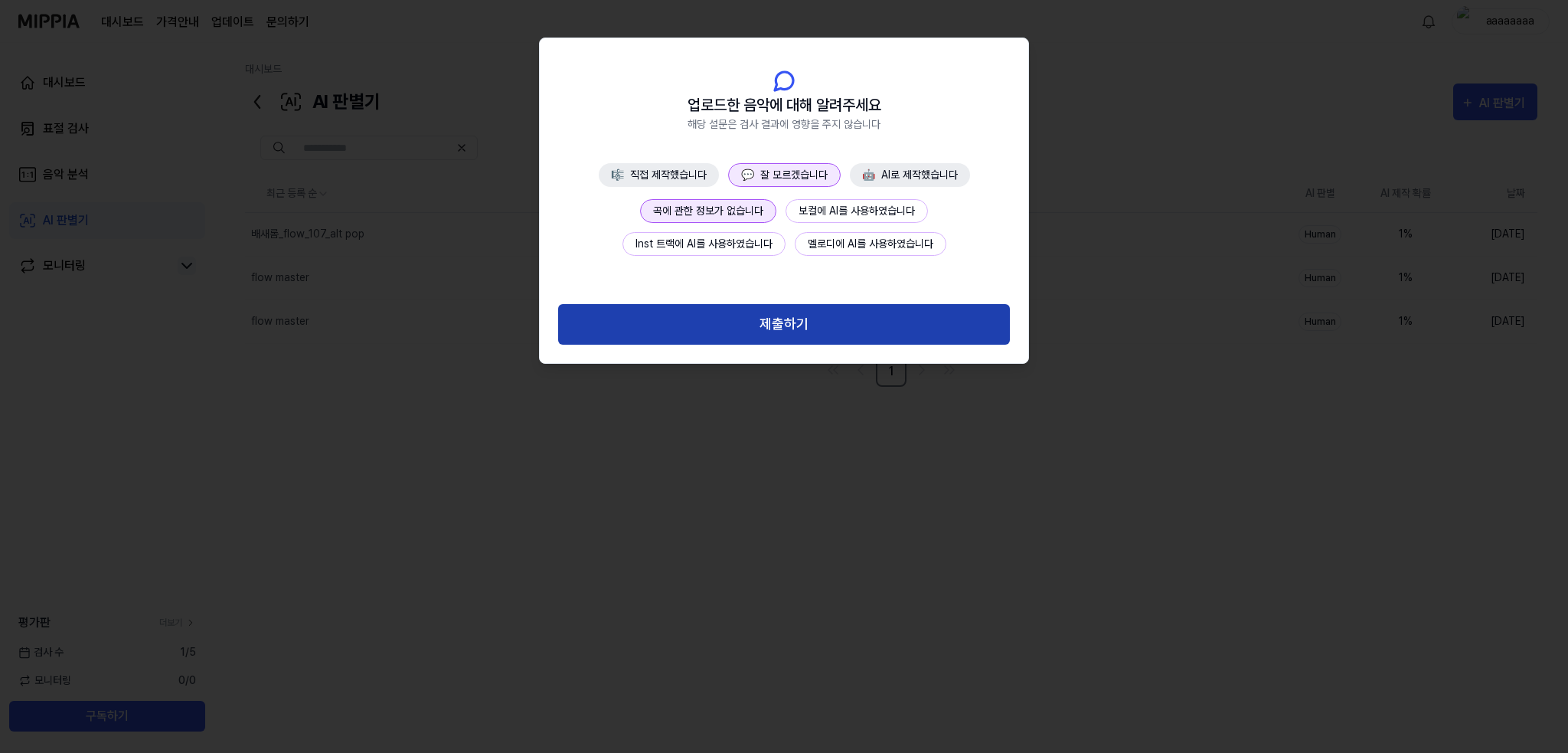
click at [745, 326] on button "제출하기" at bounding box center [784, 324] width 452 height 41
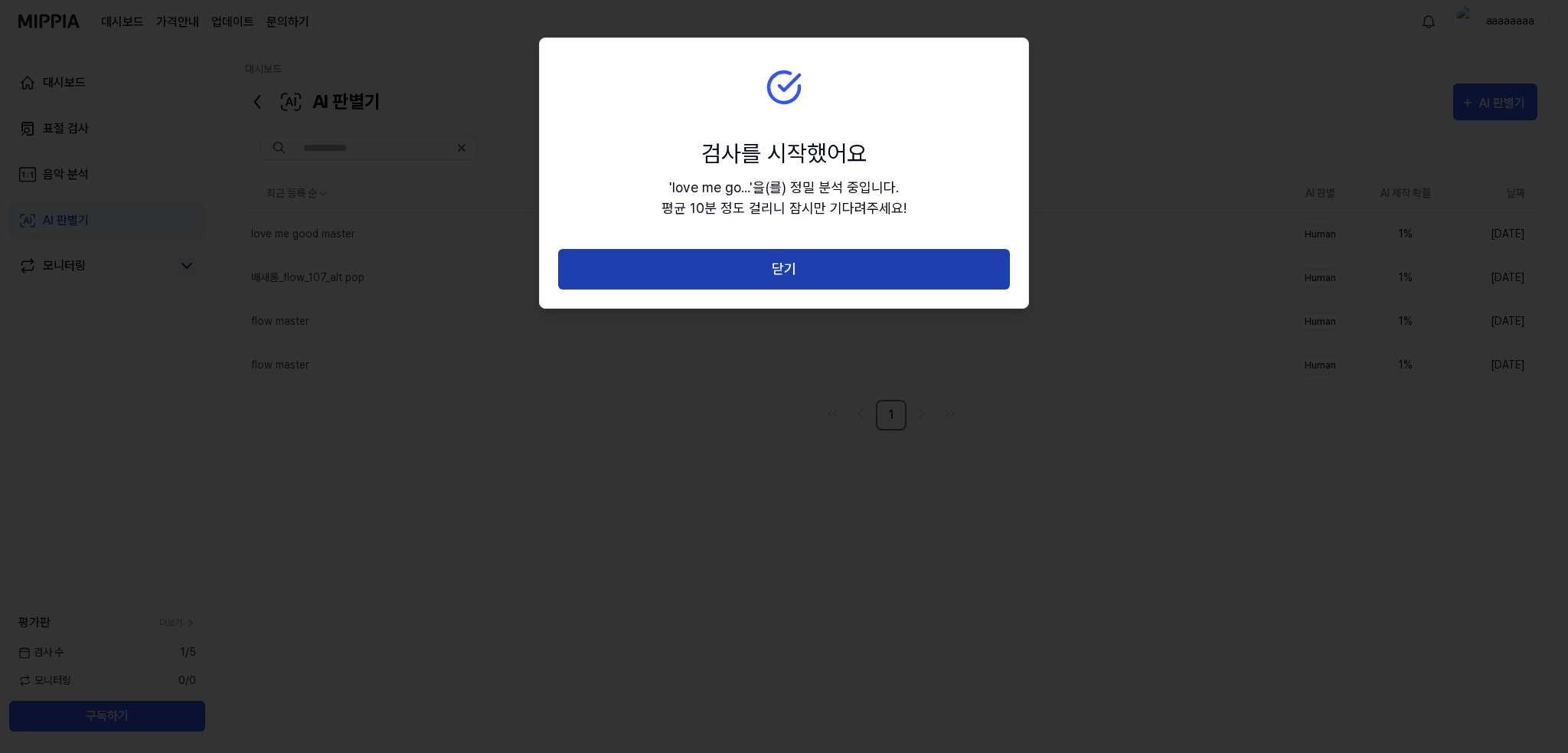
click at [848, 257] on button "닫기" at bounding box center [784, 269] width 452 height 41
